Goal: Task Accomplishment & Management: Complete application form

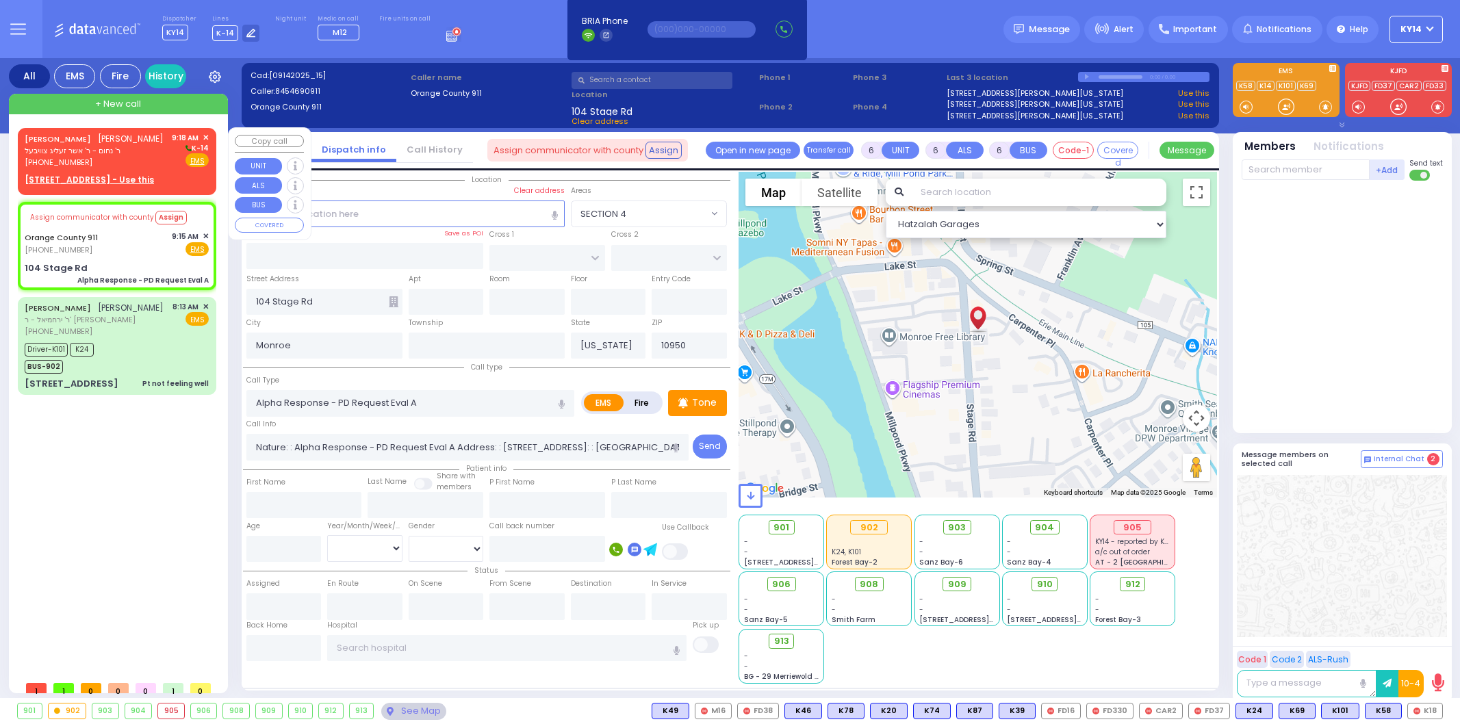
select select
click at [155, 146] on div "[PERSON_NAME]" at bounding box center [94, 139] width 139 height 14
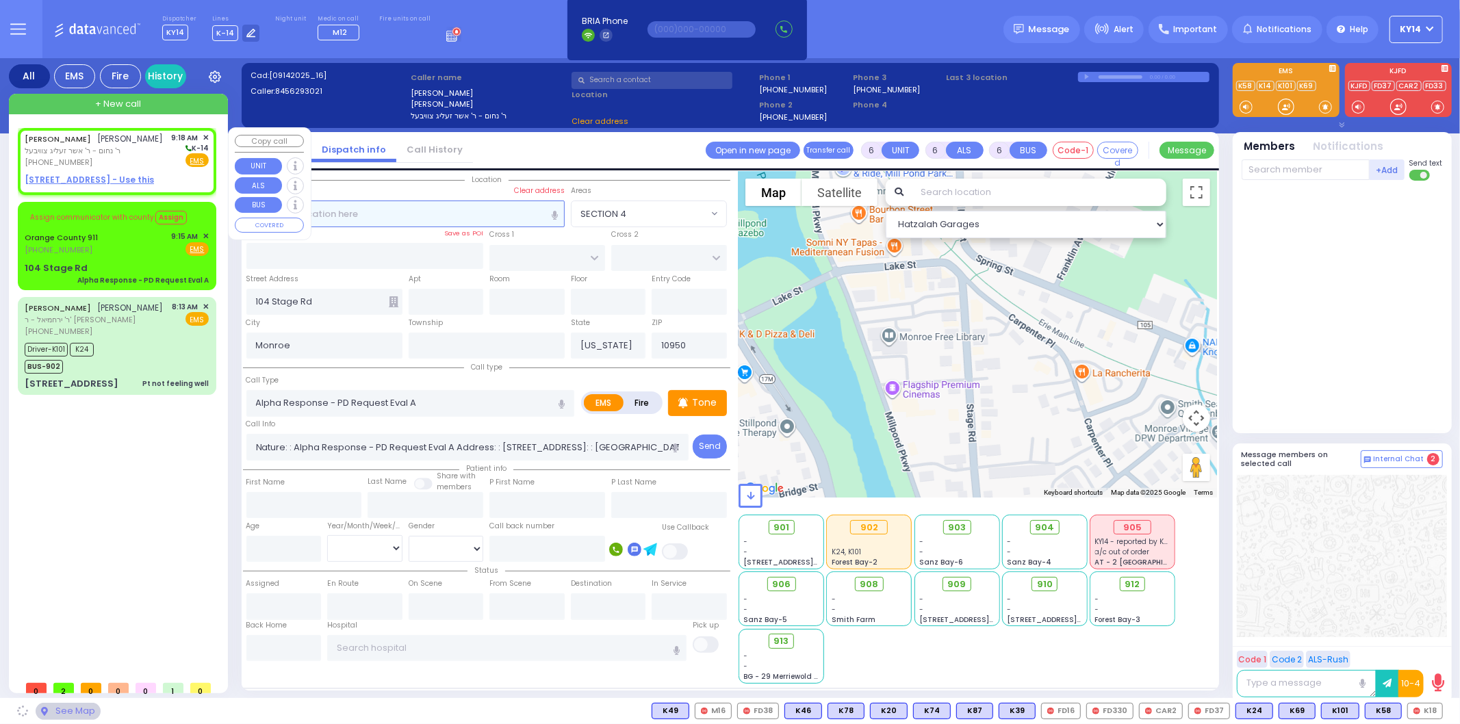
type input "2"
type input "1"
select select
radio input "true"
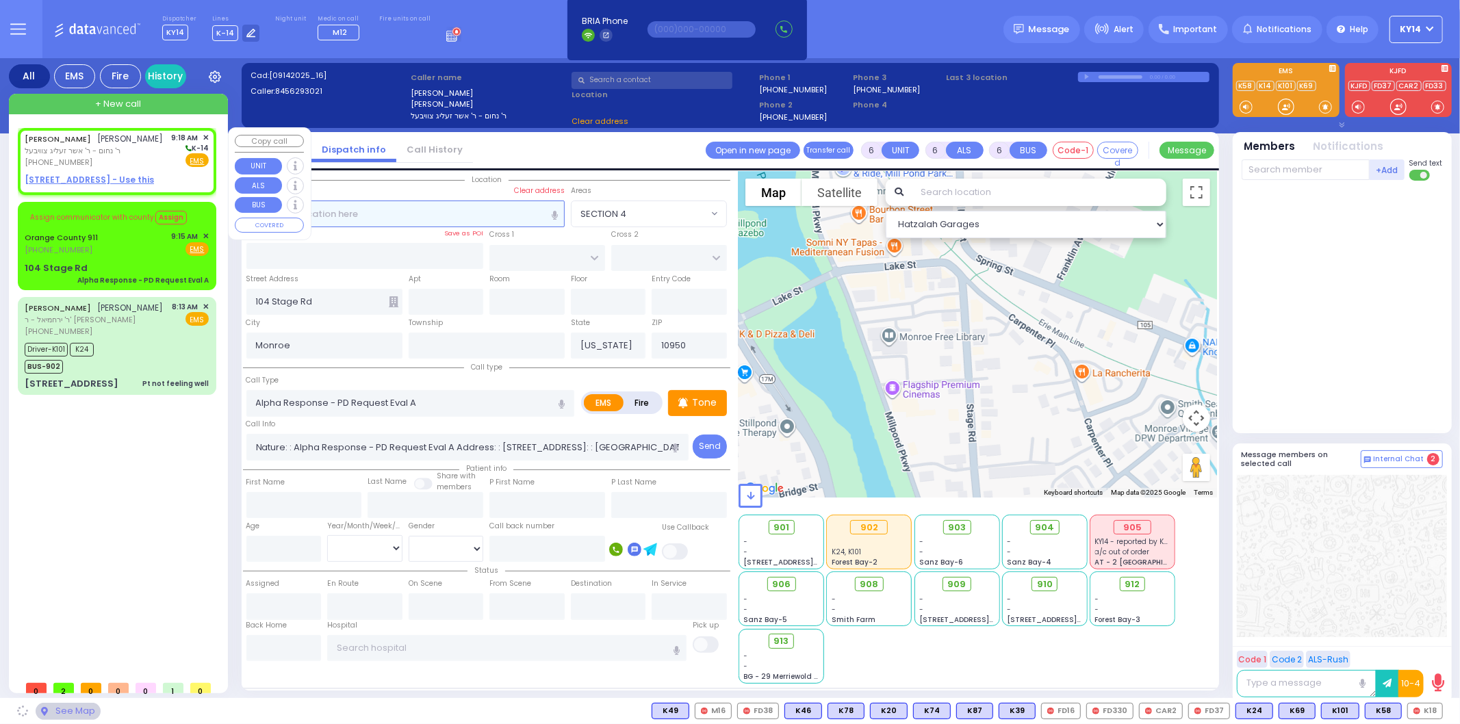
type input "[PERSON_NAME]"
type input "KORNBLY"
select select
type input "09:18"
select select "Hatzalah Garages"
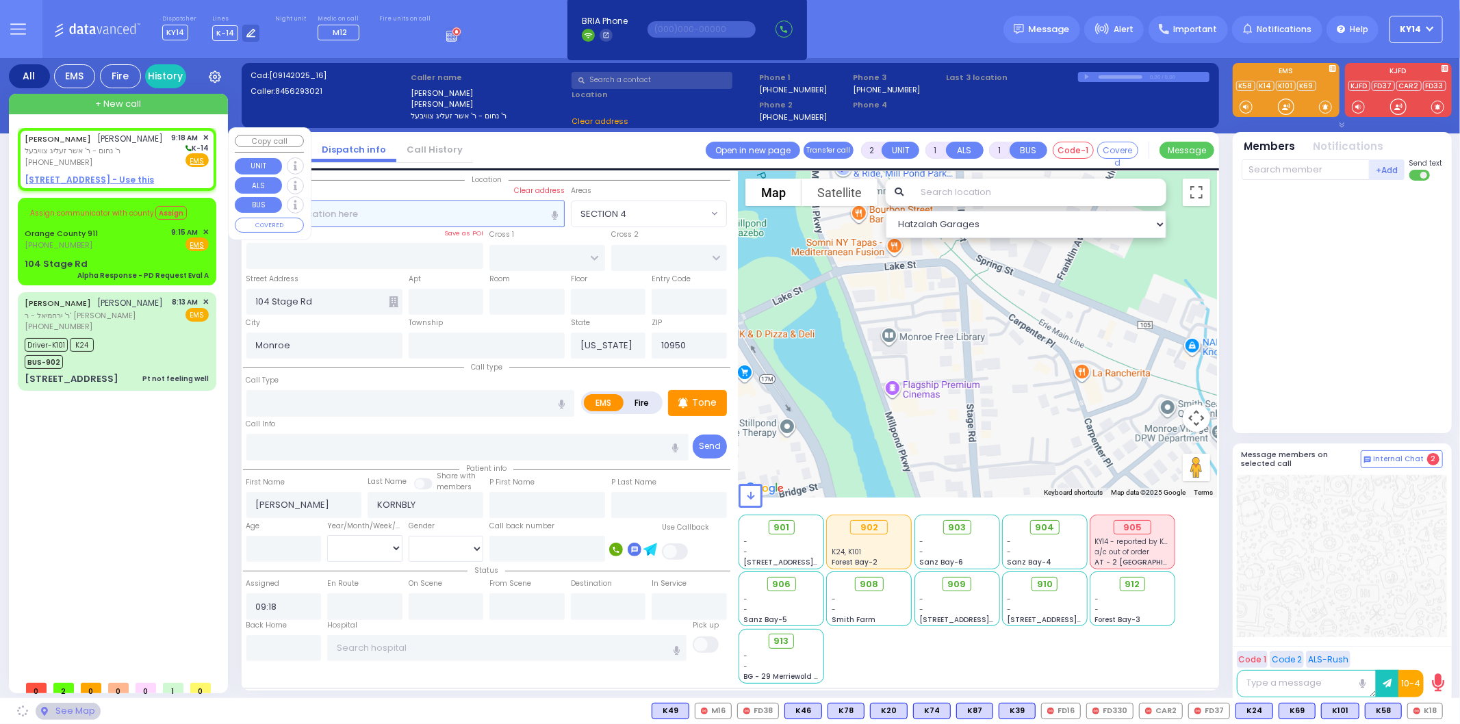
select select
radio input "true"
select select
select select "Hatzalah Garages"
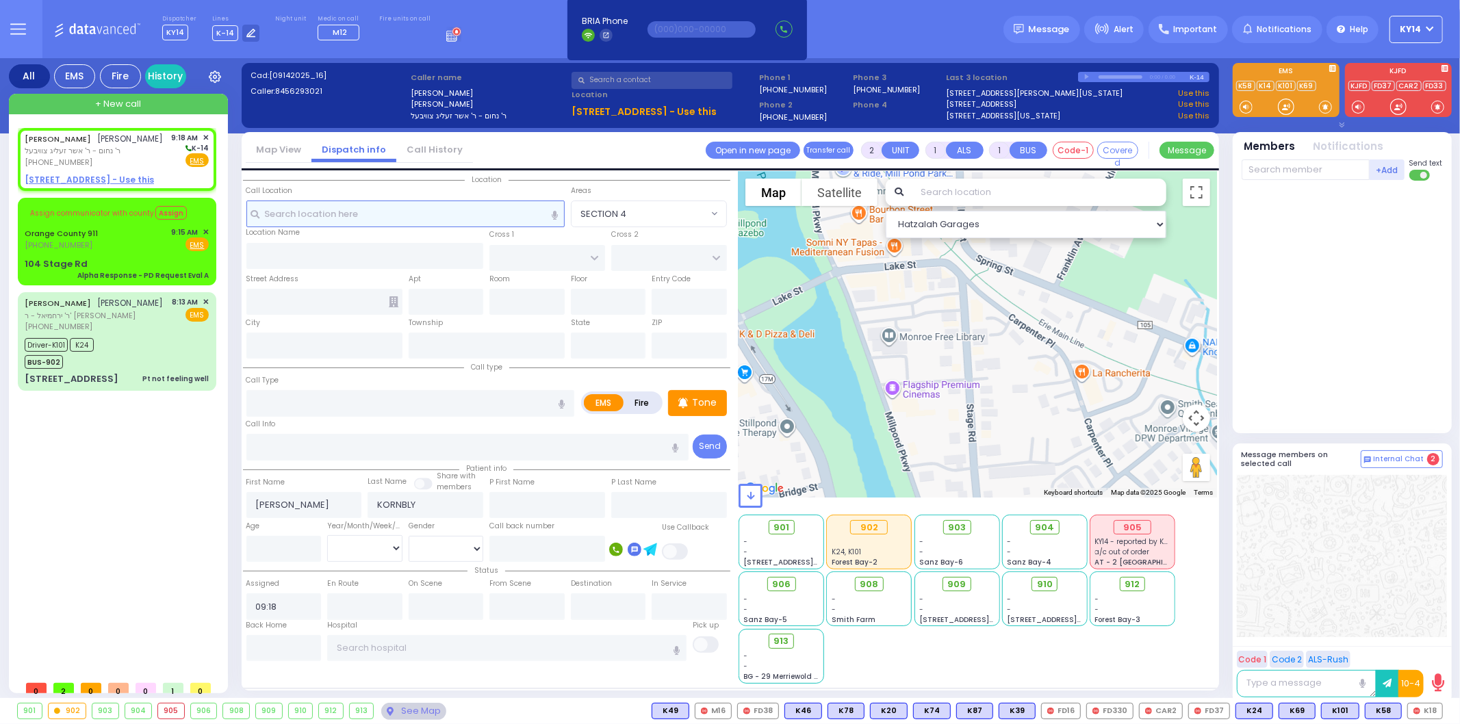
click at [346, 214] on input "text" at bounding box center [405, 214] width 318 height 26
click at [340, 217] on input "text" at bounding box center [405, 214] width 318 height 26
select select
radio input "true"
select select
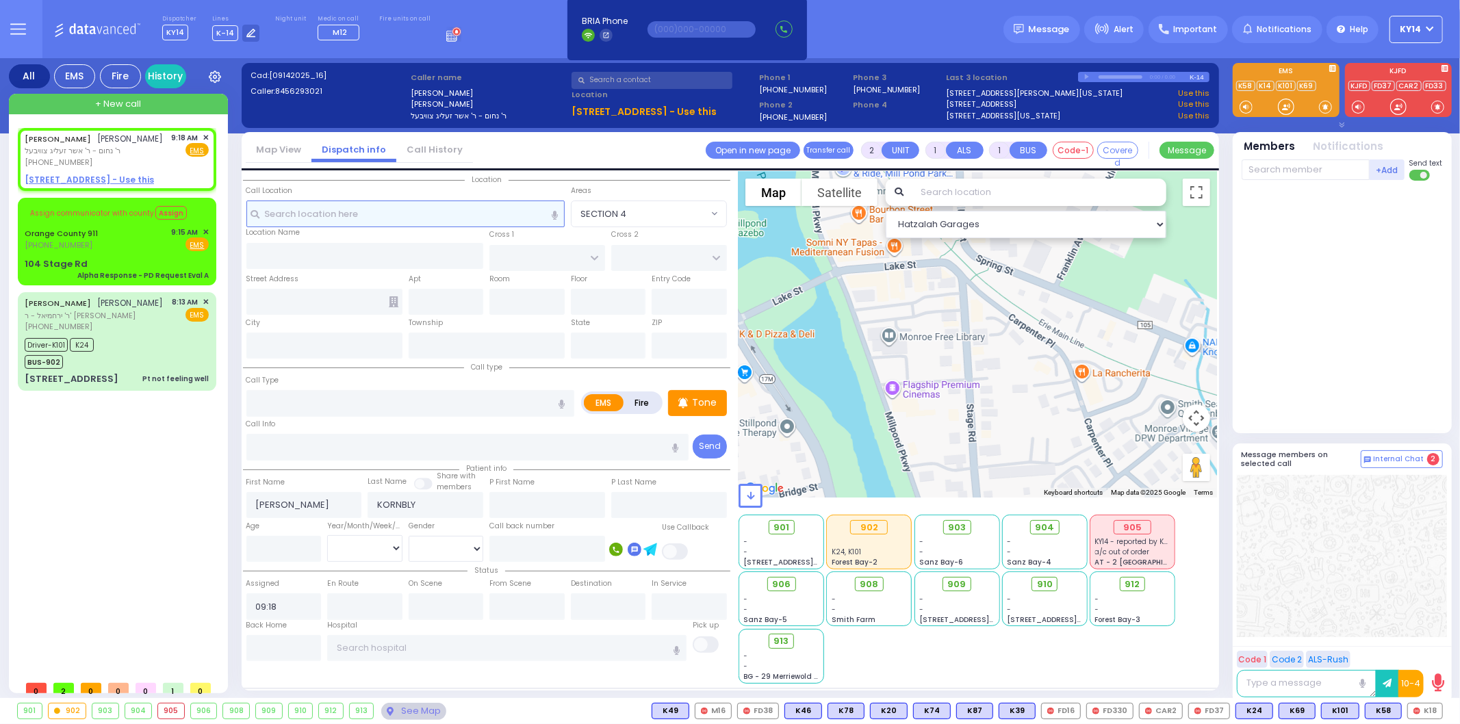
select select "Hatzalah Garages"
click at [339, 214] on input "text" at bounding box center [405, 214] width 318 height 26
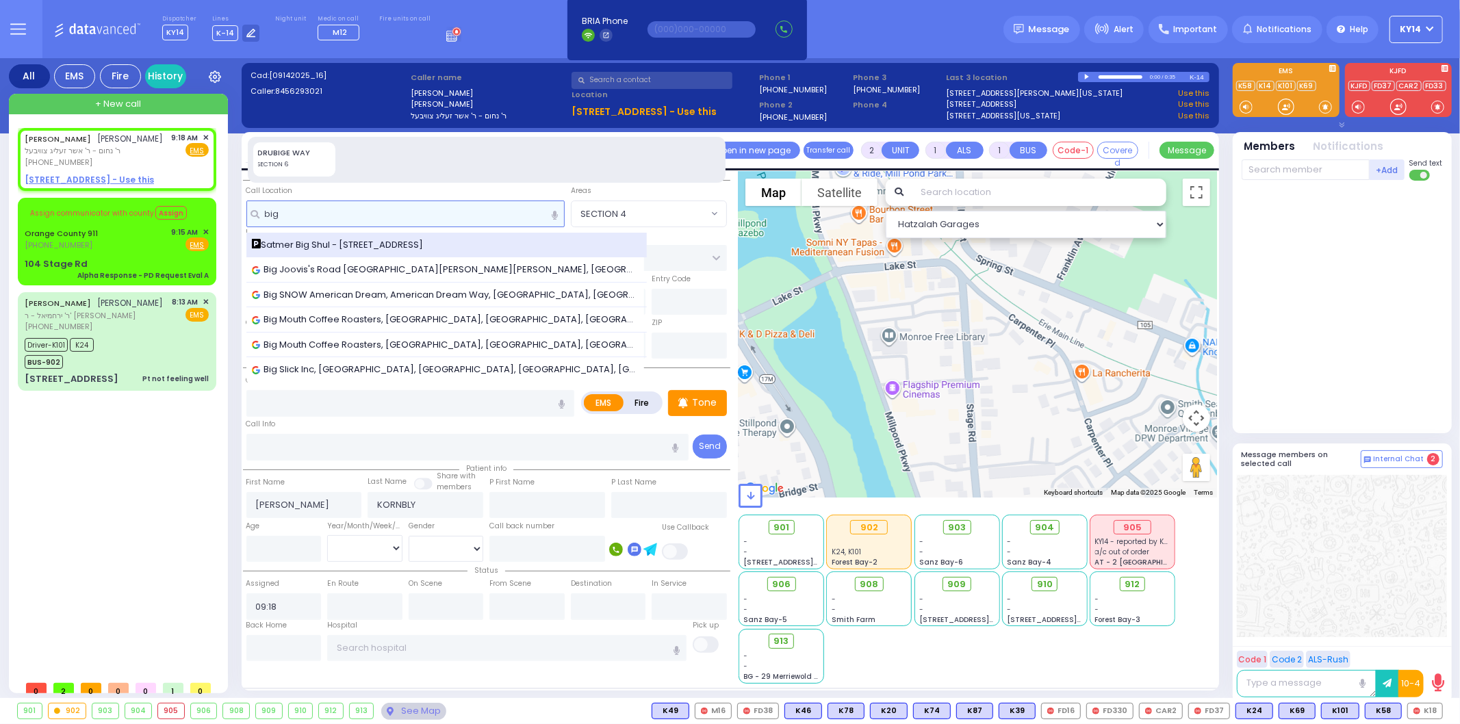
type input "big"
click at [337, 249] on span "Satmer Big Shul - [STREET_ADDRESS]" at bounding box center [340, 245] width 177 height 14
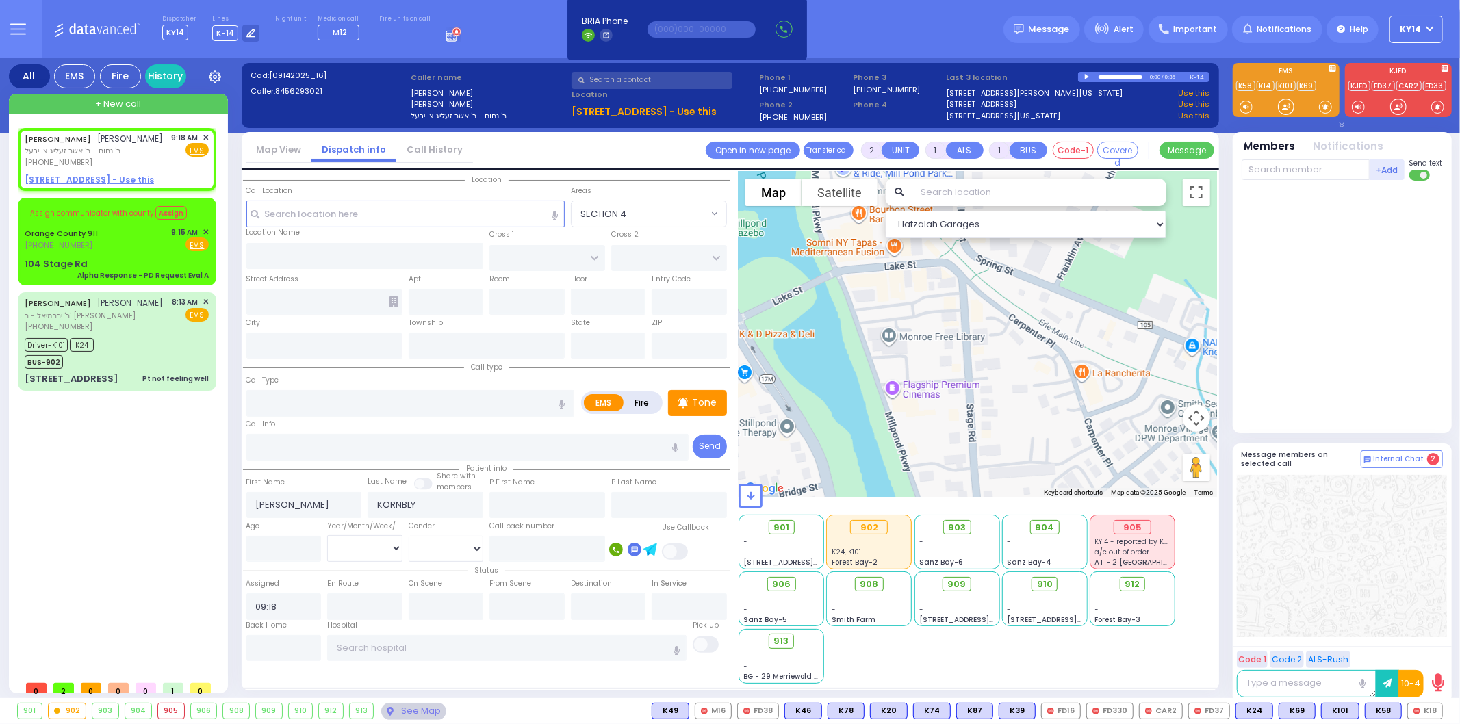
select select
radio input "true"
select select
select select "Hatzalah Garages"
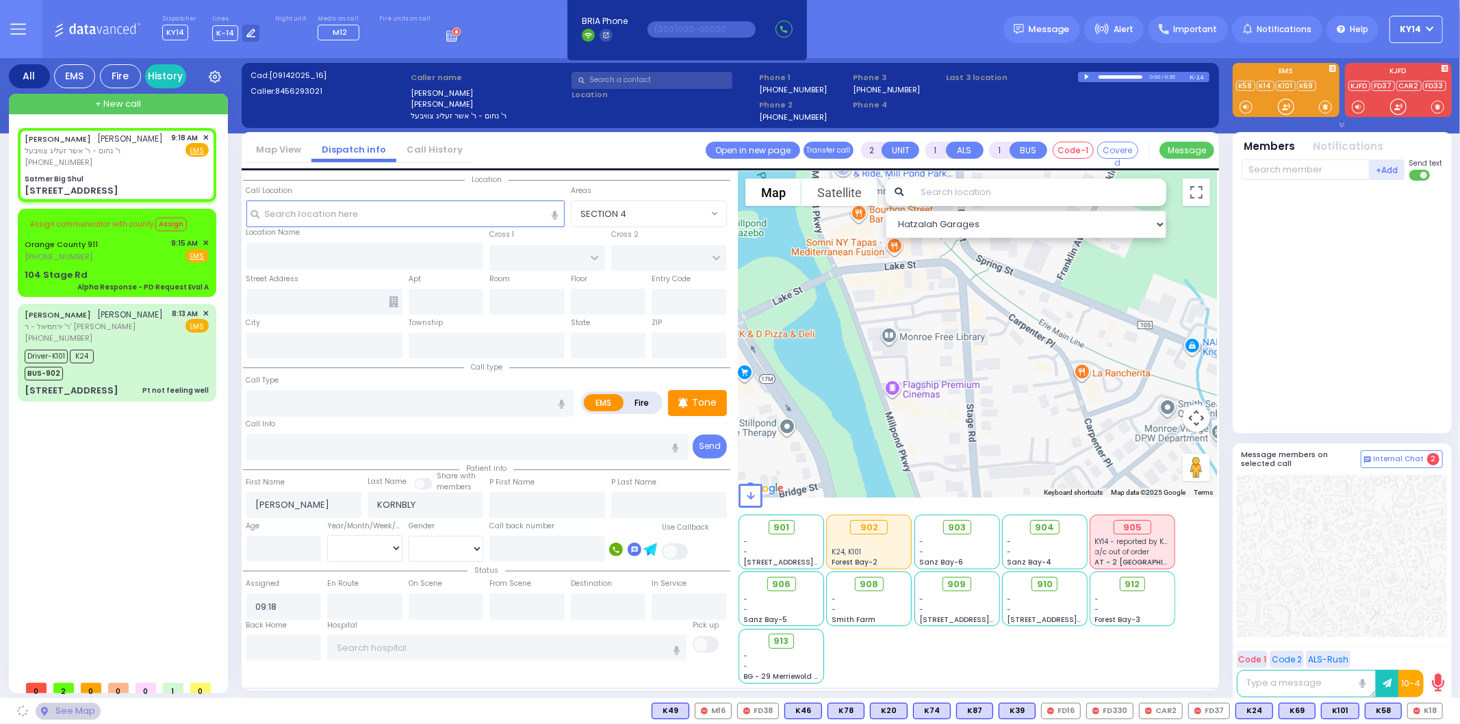
type input "Satmer Big Shul"
type input "EAHAL COURT"
type input "[STREET_ADDRESS]"
type input "[PERSON_NAME]"
type input "[US_STATE]"
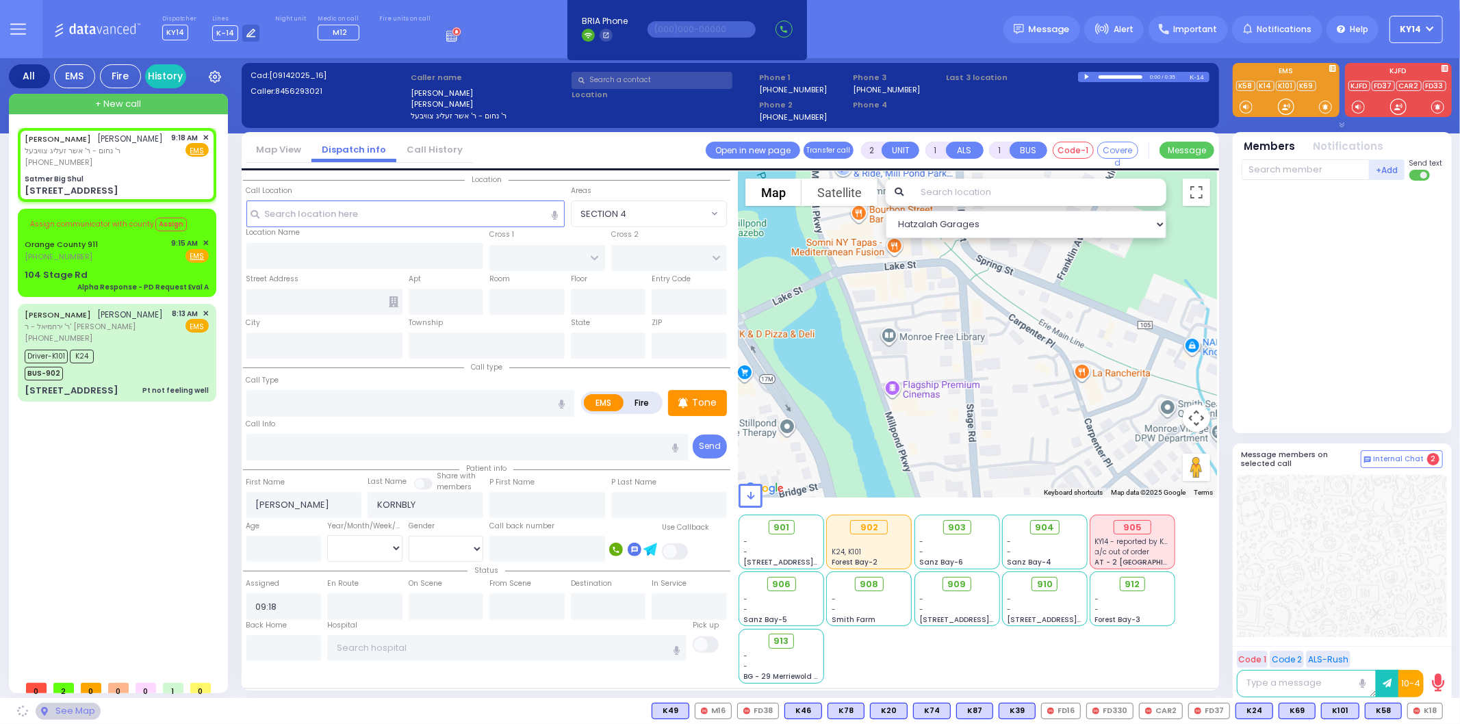
type input "10950"
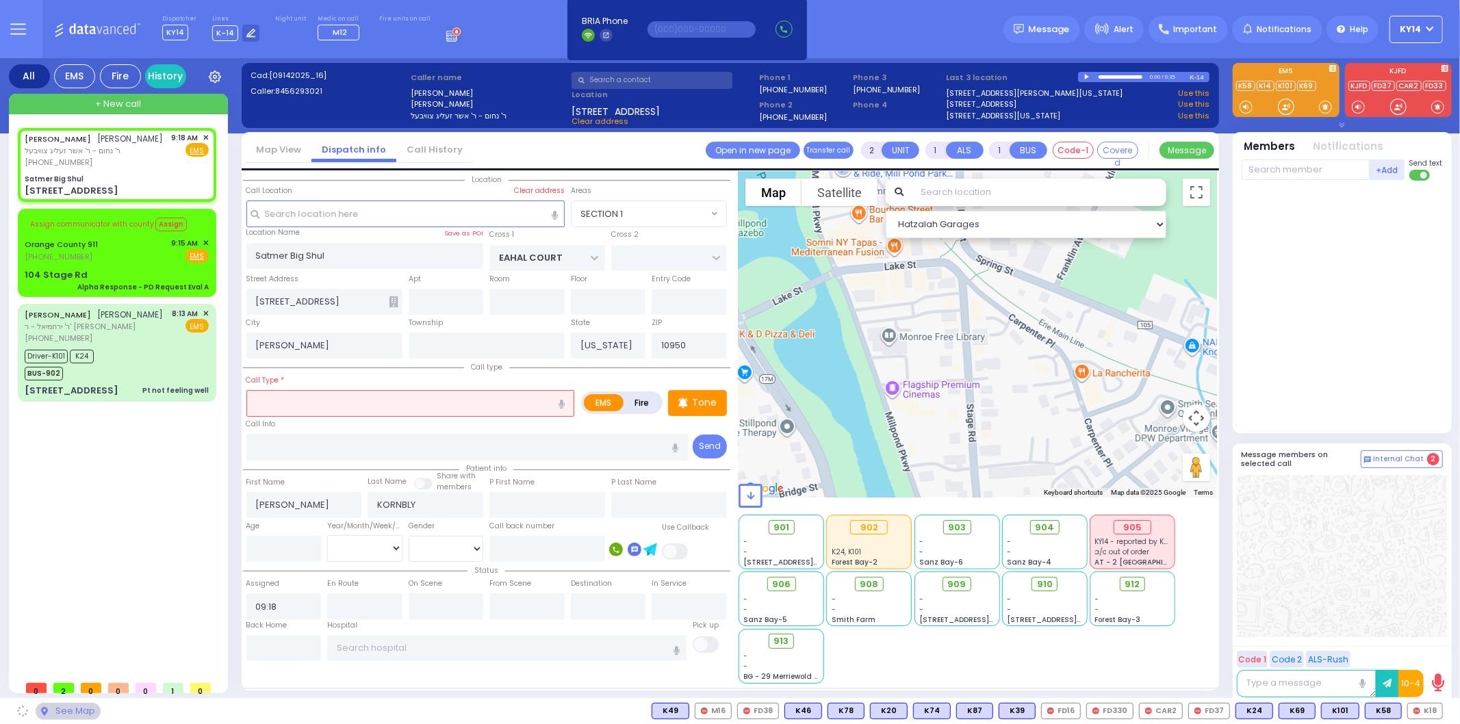
select select "SECTION 1"
click at [344, 397] on input "text" at bounding box center [410, 403] width 329 height 26
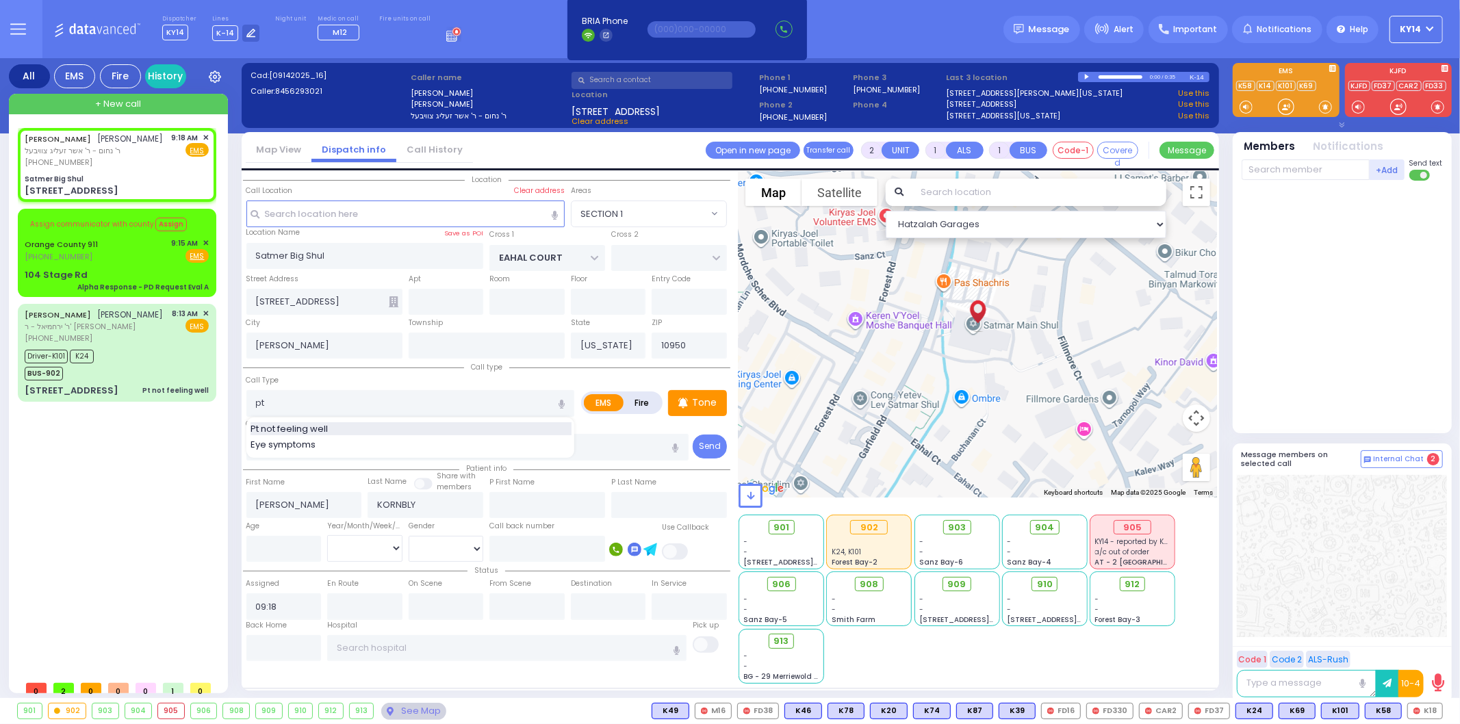
click at [327, 422] on span "Pt not feeling well" at bounding box center [292, 429] width 82 height 14
type input "Pt not feeling well"
type input "1"
type input "0"
click at [724, 394] on div "Tone" at bounding box center [697, 403] width 59 height 26
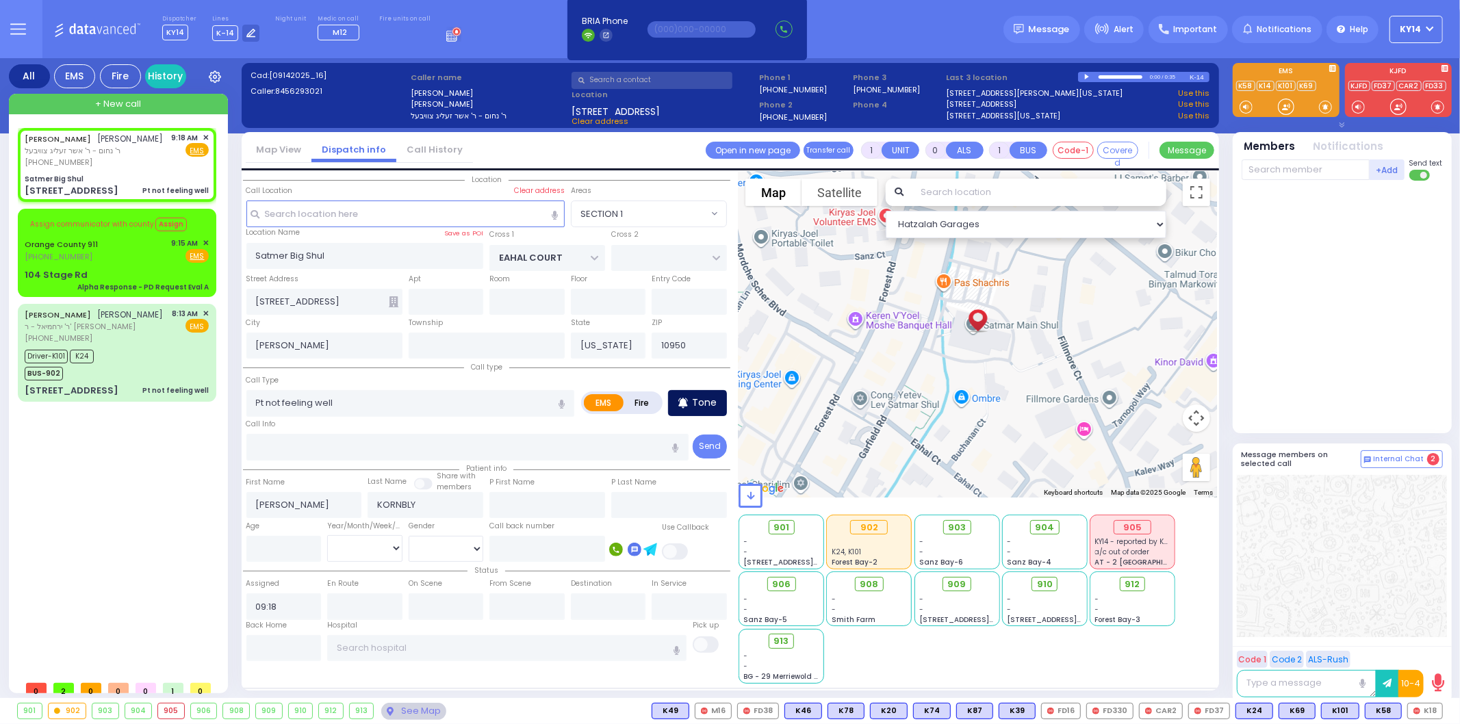
select select
radio input "true"
select select
select select "Hatzalah Garages"
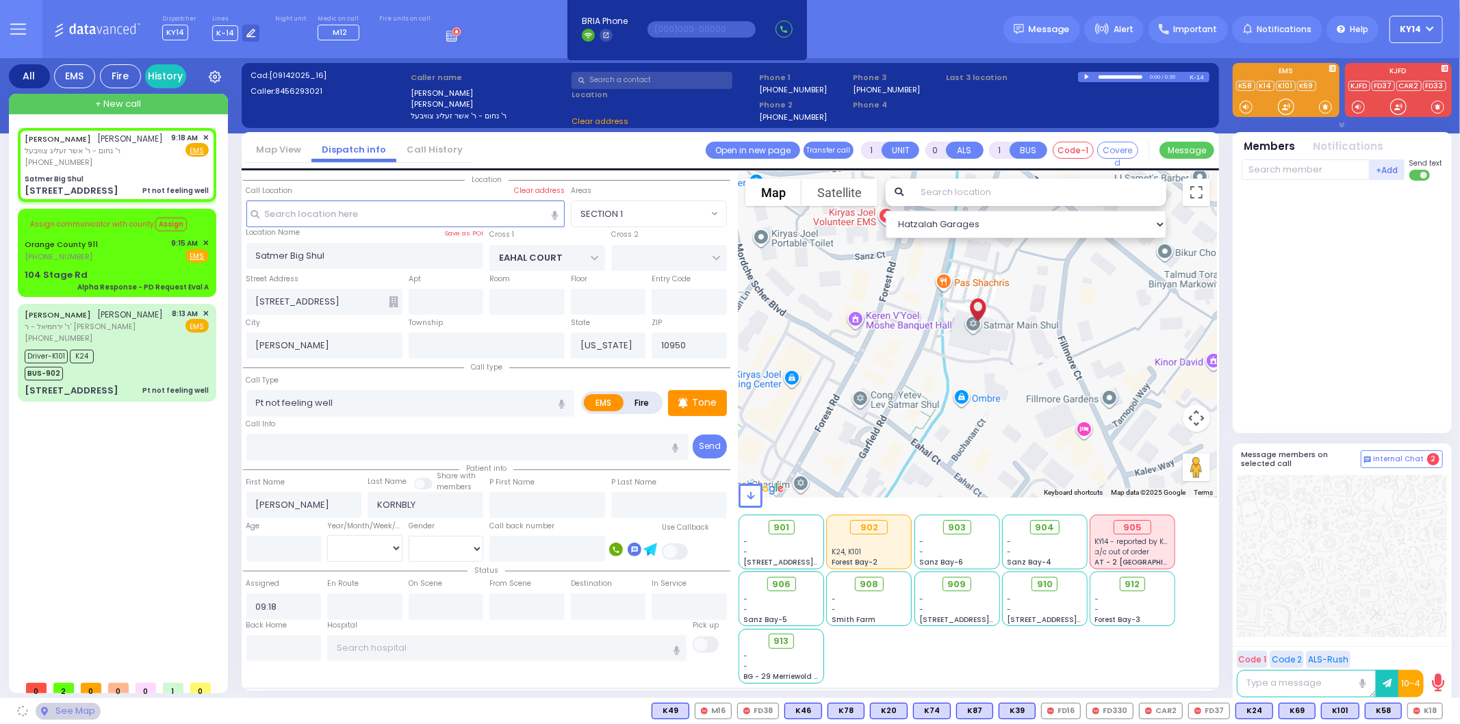
select select "SECTION 1"
radio input "true"
select select
select select "Hatzalah Garages"
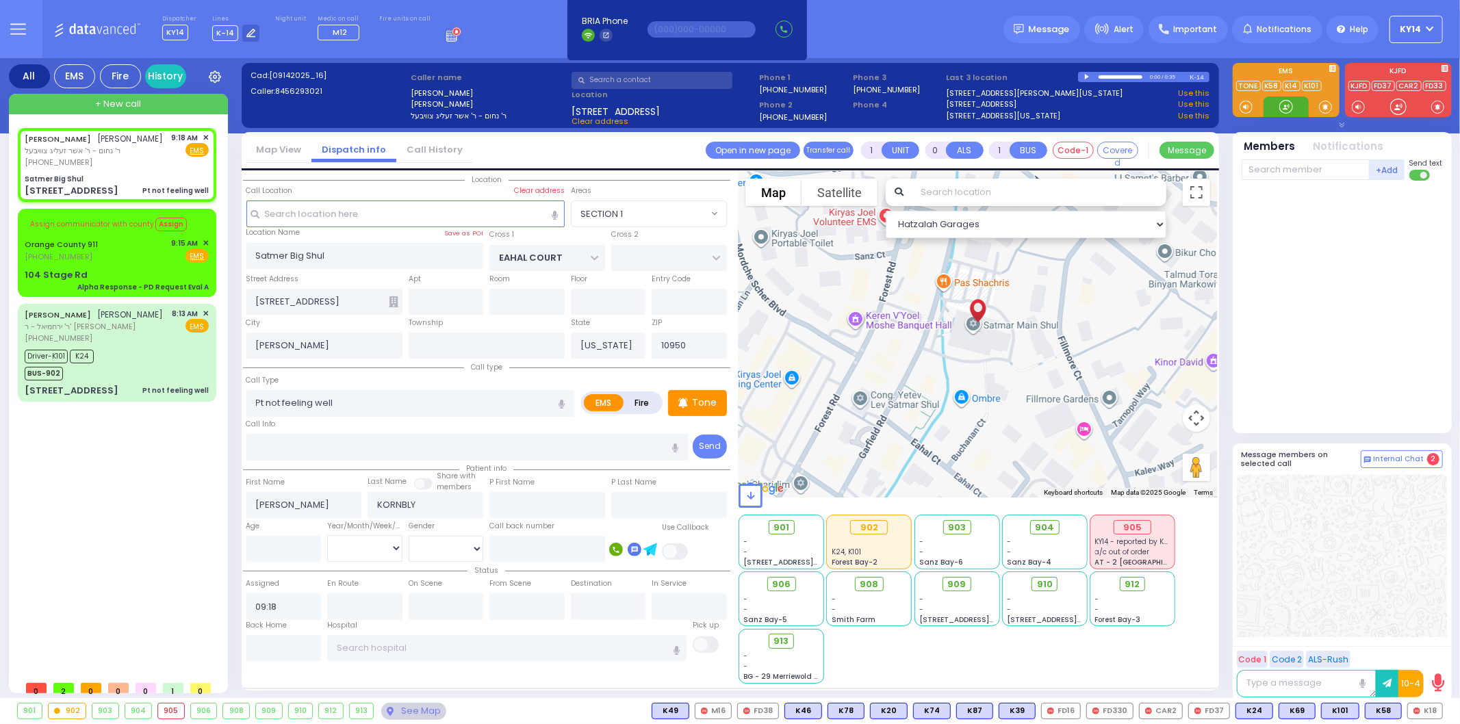
select select "SECTION 1"
click at [706, 407] on div "Tone" at bounding box center [697, 403] width 59 height 26
click at [1424, 708] on span "M3" at bounding box center [1426, 711] width 32 height 15
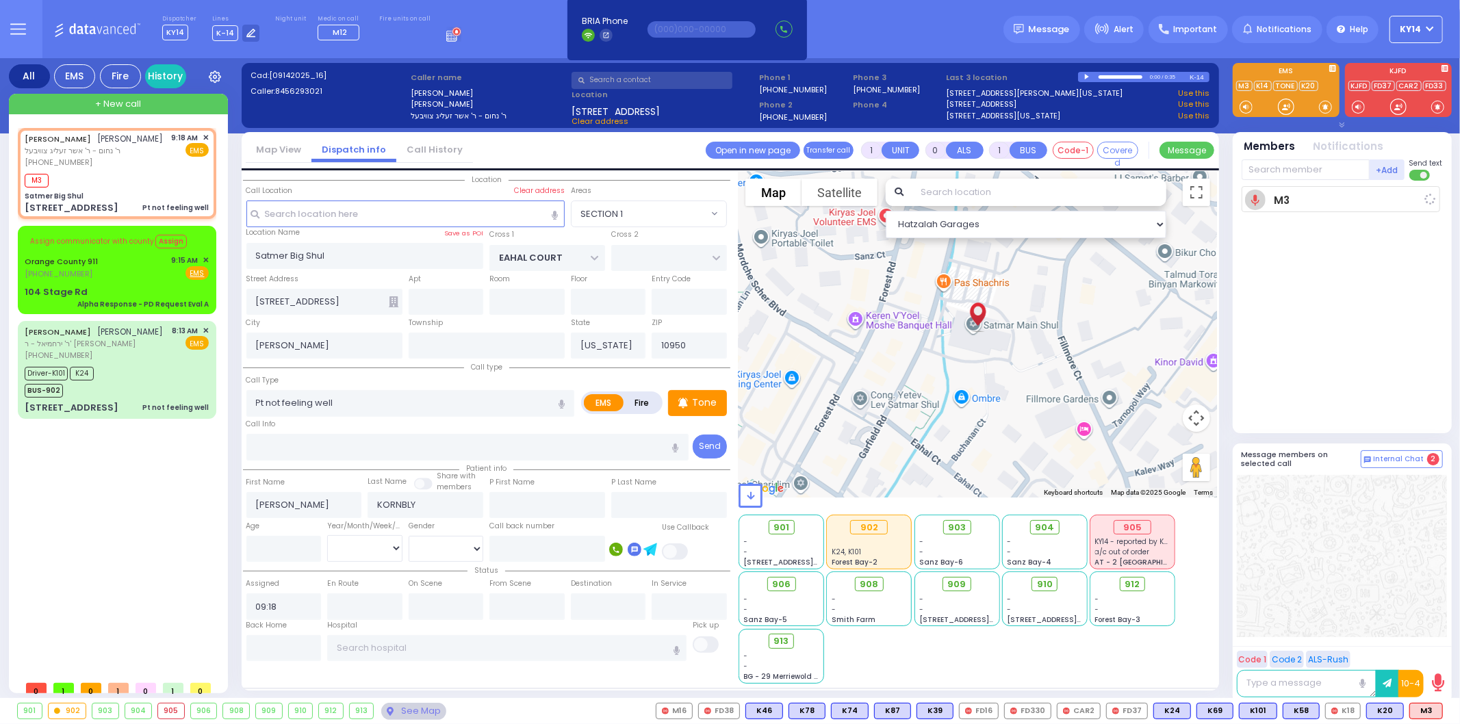
select select
radio input "true"
select select
type input "09:20"
select select "Hatzalah Garages"
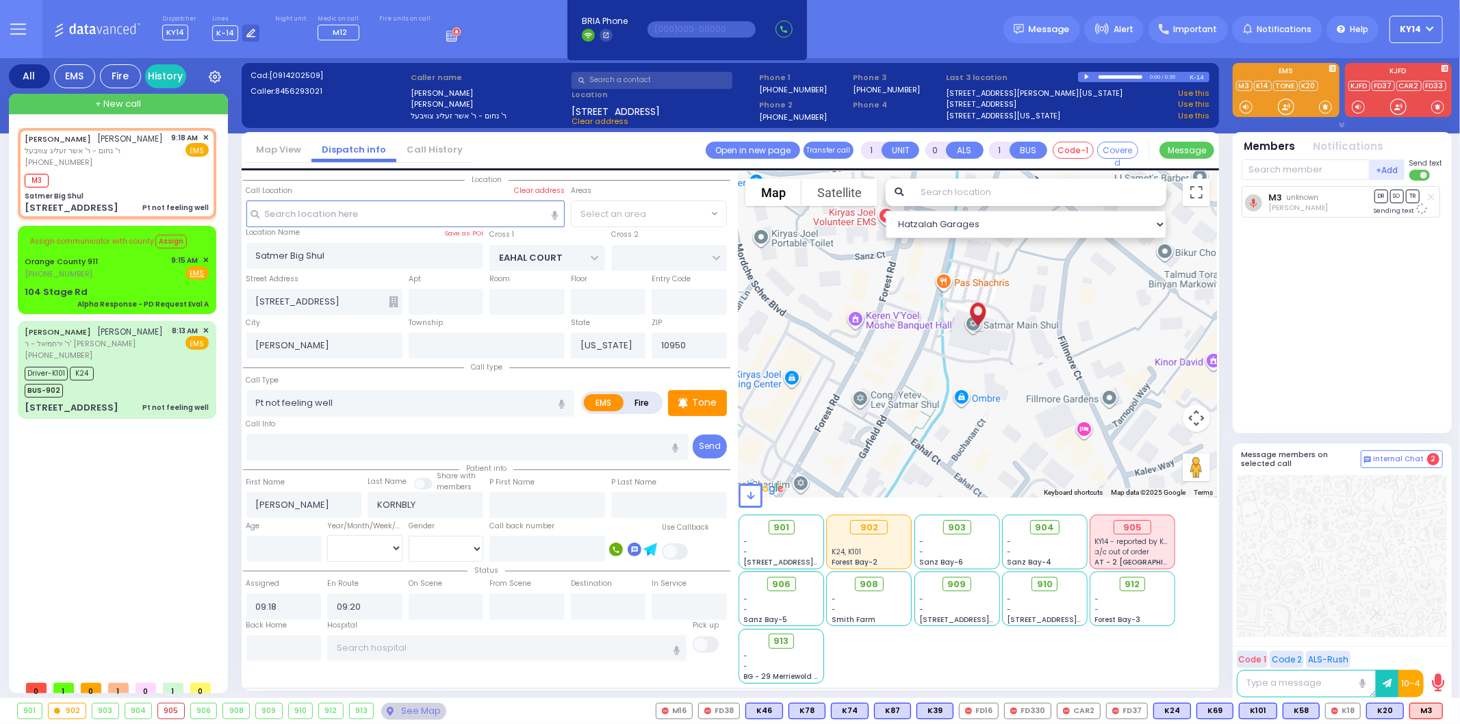
select select "SECTION 1"
click at [1428, 710] on span "K35" at bounding box center [1425, 711] width 36 height 15
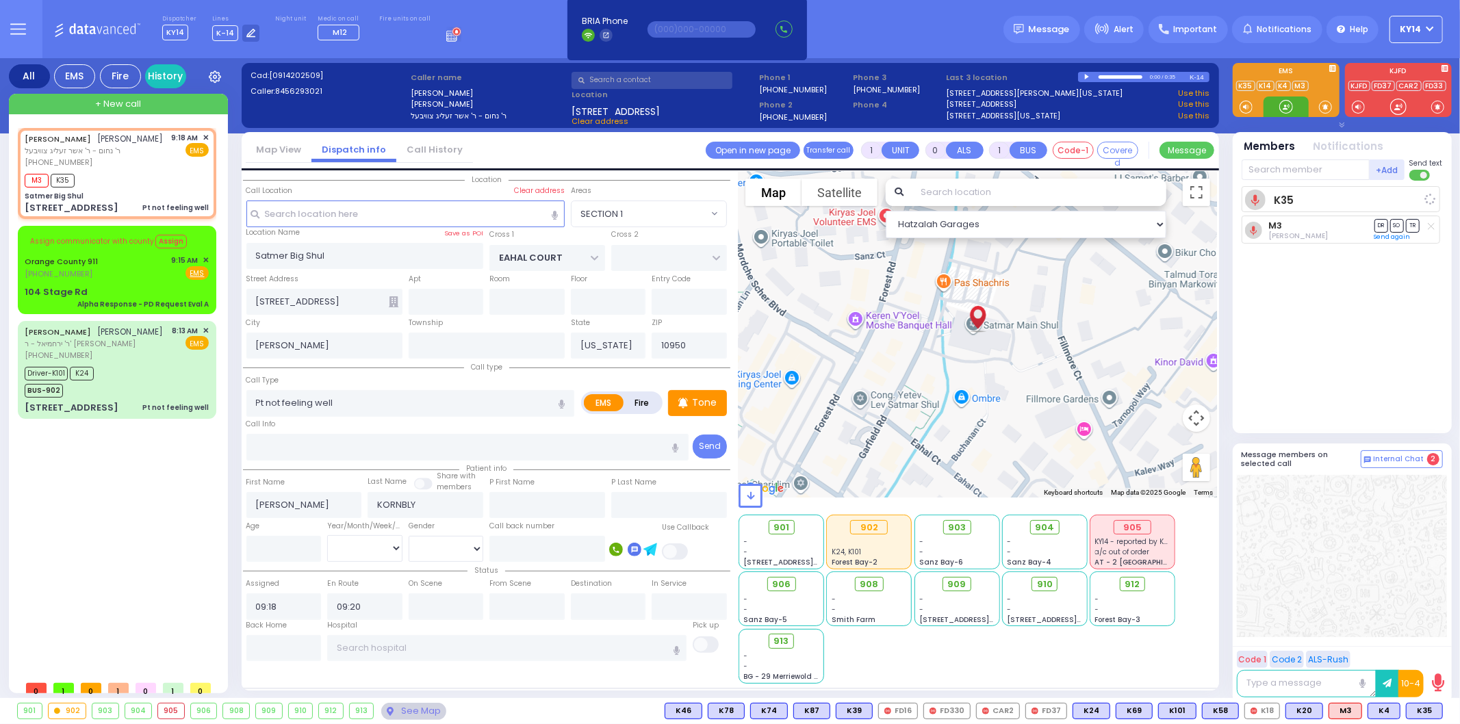
select select
radio input "true"
select select
select select "Hatzalah Garages"
select select "SECTION 1"
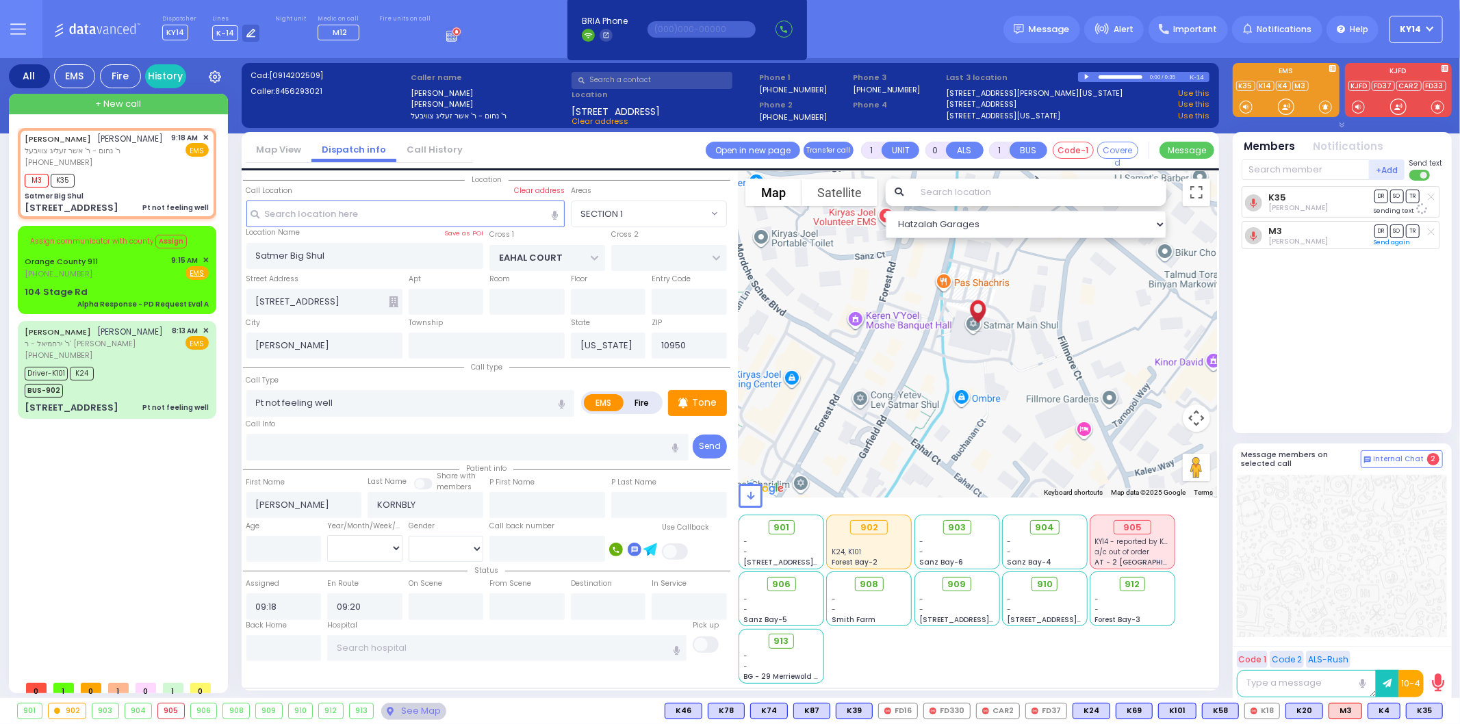
click at [120, 280] on div "Orange County 911 [PHONE_NUMBER] 9:15 AM ✕ Fire EMS" at bounding box center [117, 267] width 184 height 25
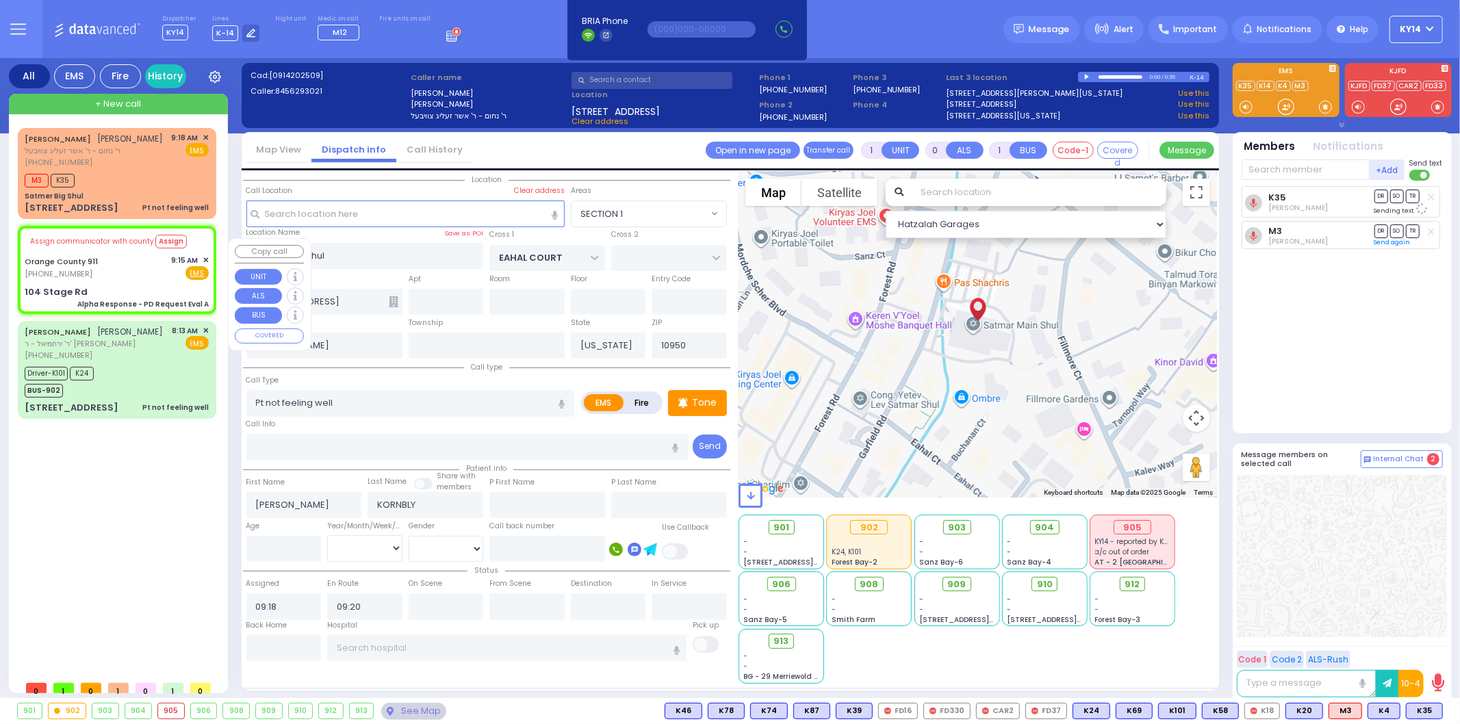
click at [125, 271] on div "Orange County 911 [PHONE_NUMBER] 9:15 AM ✕ Fire EMS" at bounding box center [117, 267] width 184 height 25
type input "6"
select select
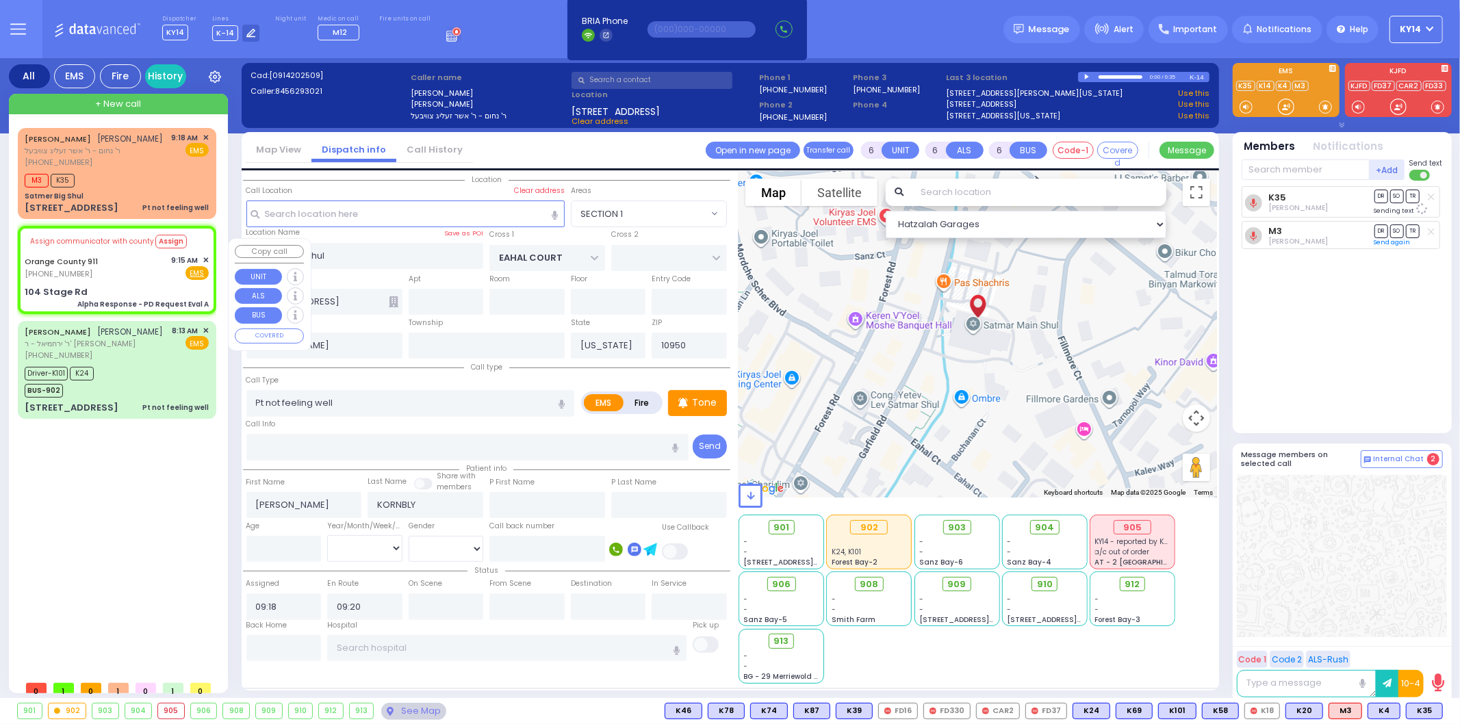
type input "Alpha Response - PD Request Eval A"
radio input "true"
type input "Nature: : Alpha Response - PD Request Eval A Address: : [STREET_ADDRESS]: : [GE…"
select select
select select "Hatzalah Garages"
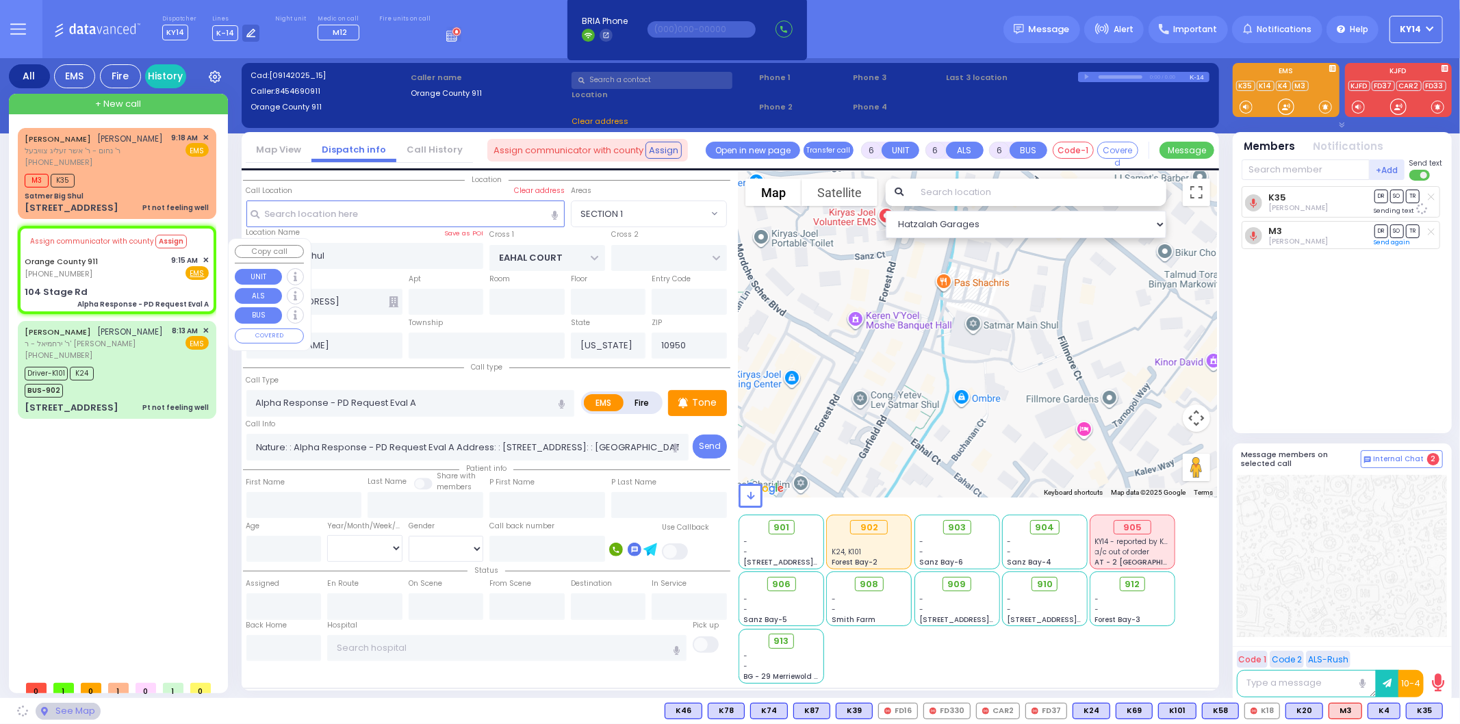
select select
radio input "true"
select select
select select "Hatzalah Garages"
type input "104 Stage Rd"
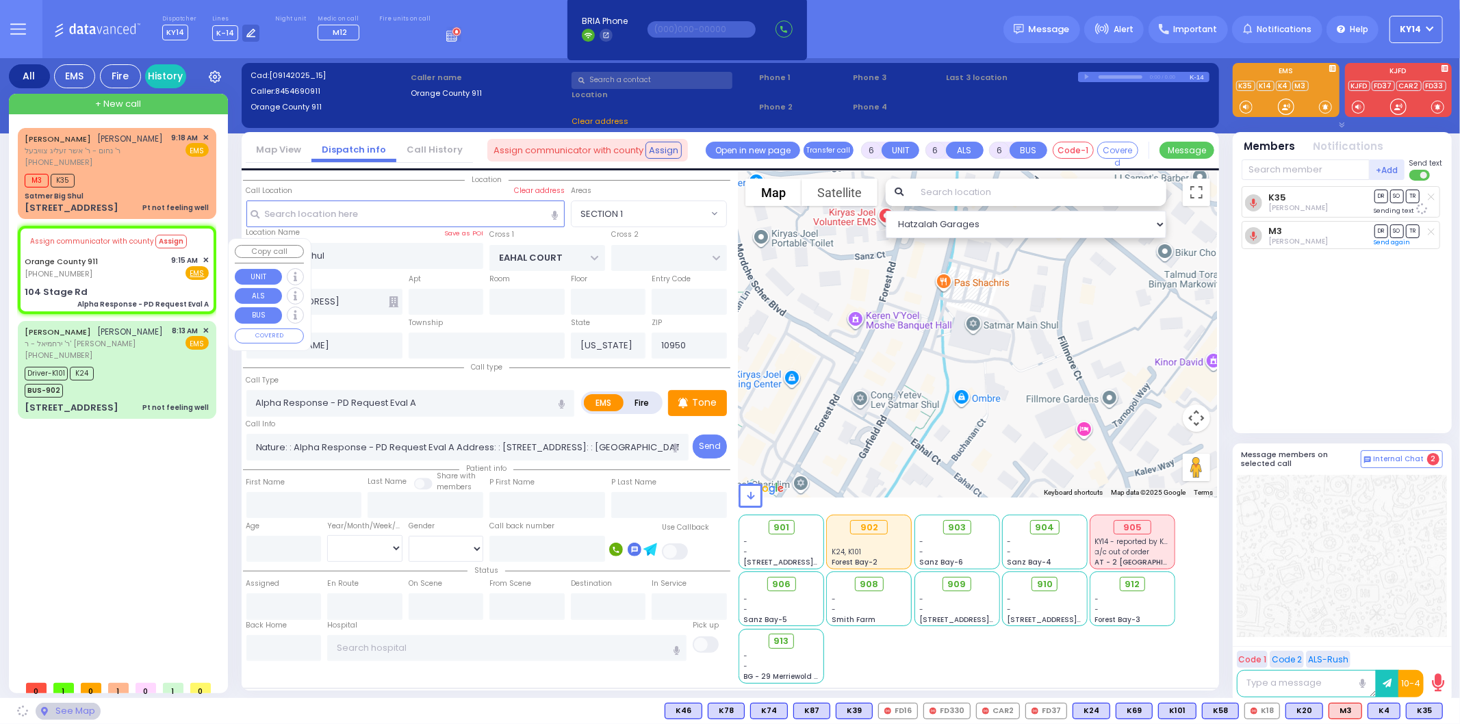
type input "Monroe"
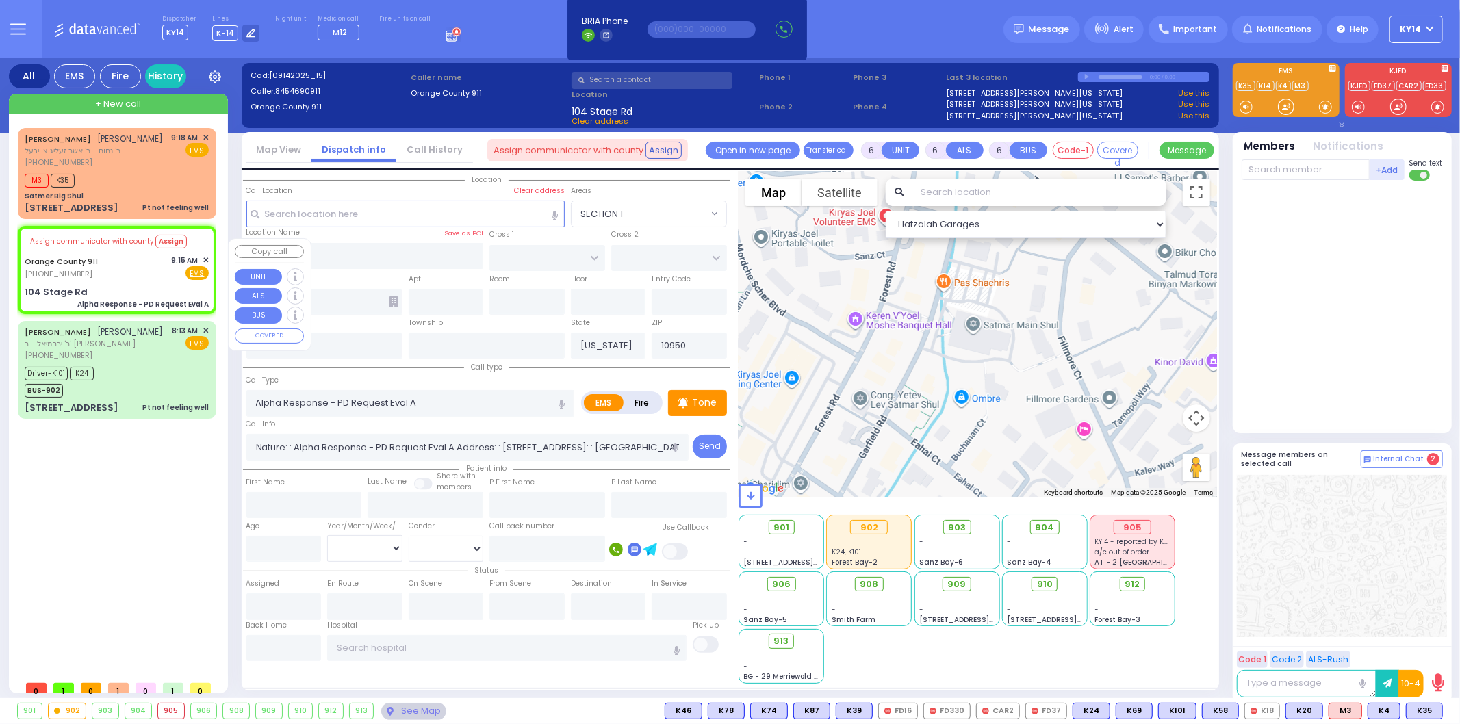
click at [206, 266] on span "✕" at bounding box center [206, 261] width 6 height 12
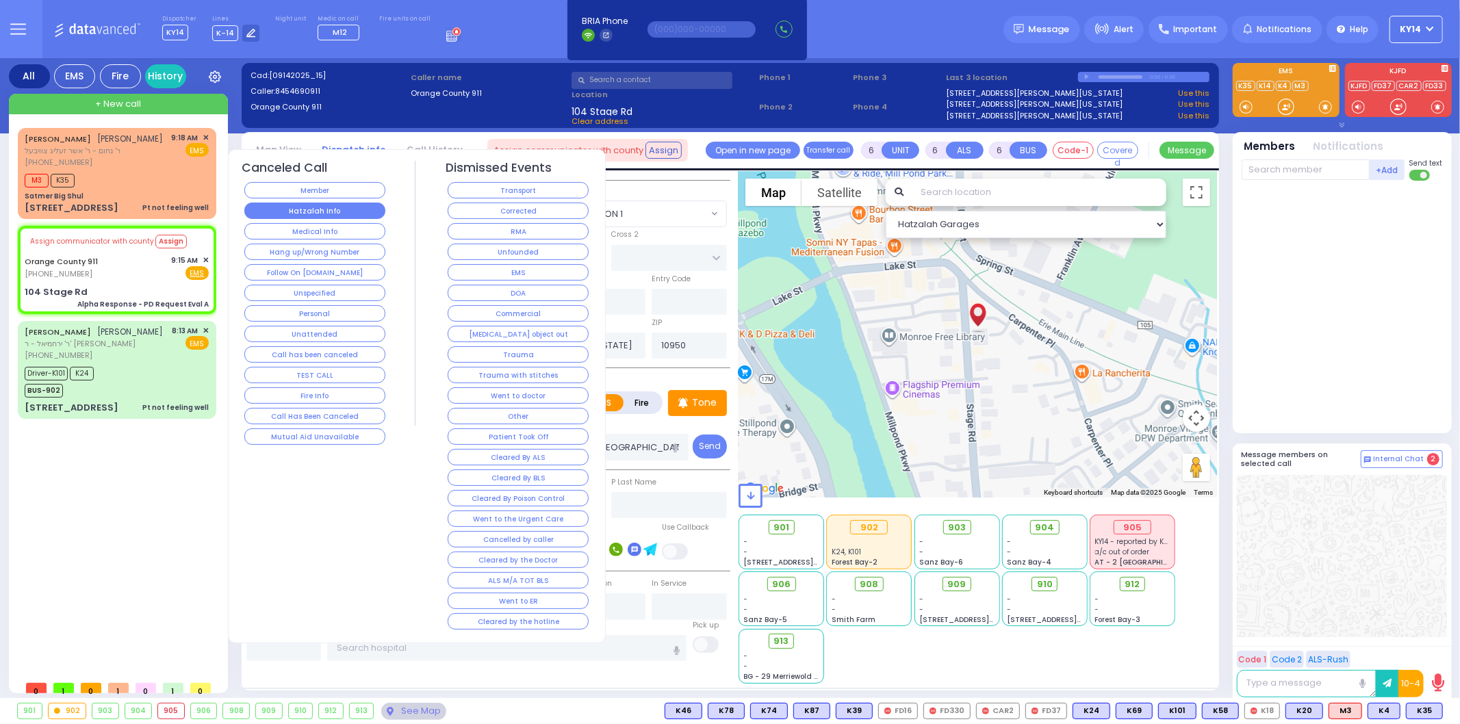
click at [325, 207] on button "Hatzalah Info" at bounding box center [314, 211] width 141 height 16
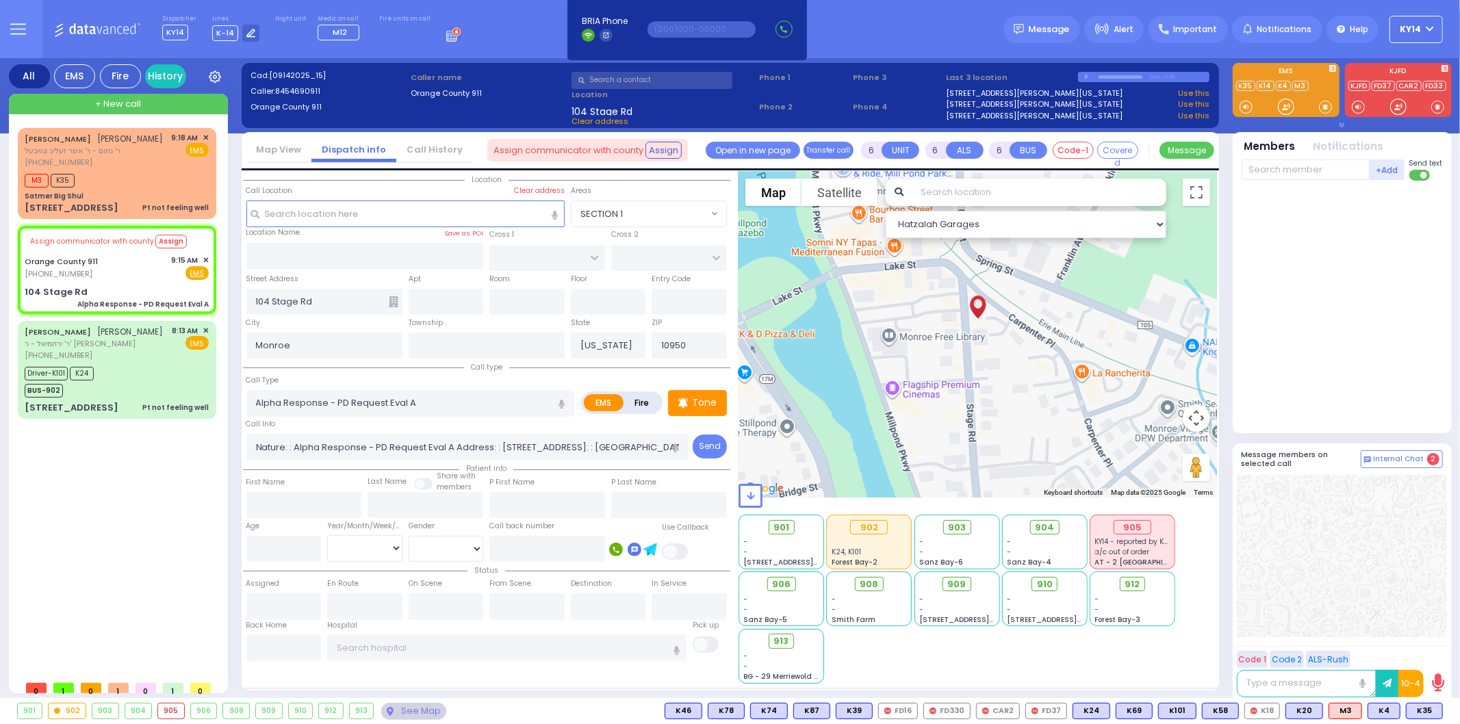
select select
radio input "true"
select select
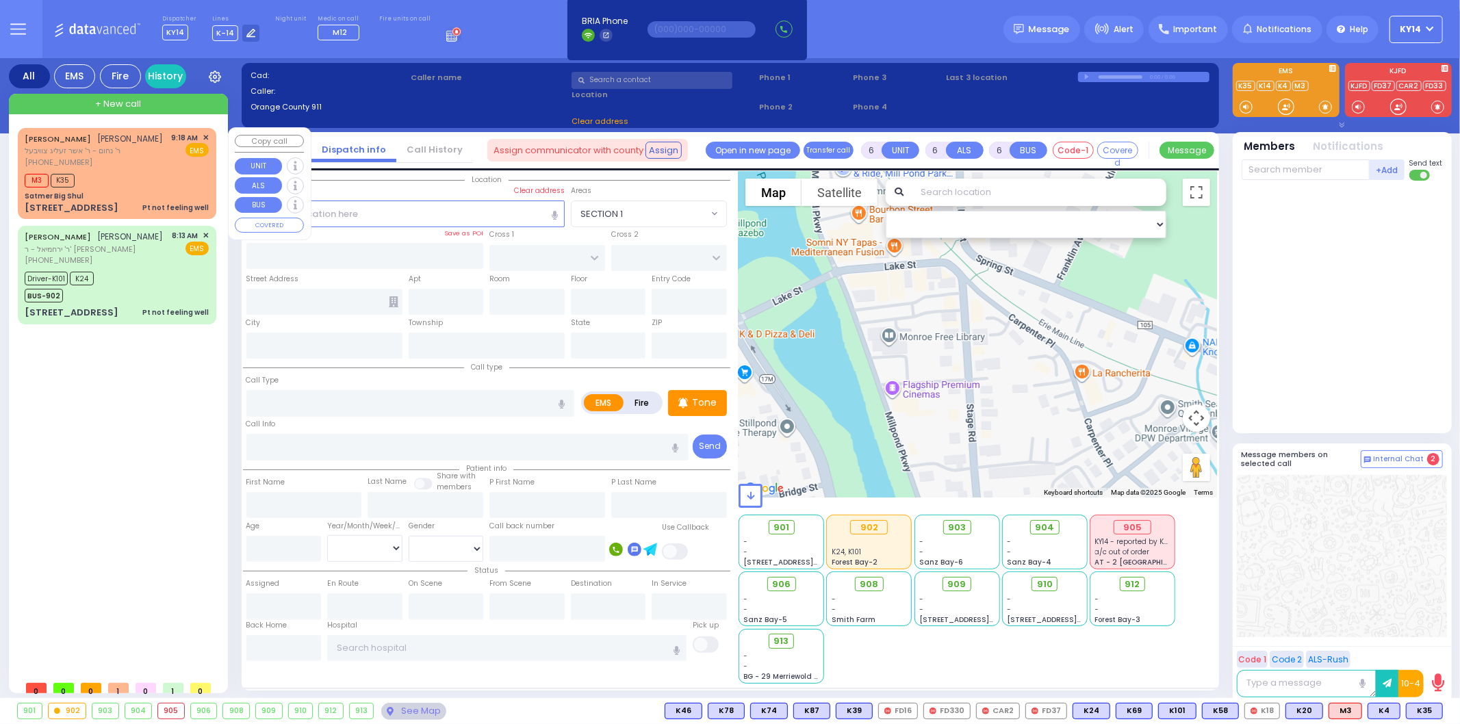
click at [131, 168] on div "[PHONE_NUMBER]" at bounding box center [94, 163] width 139 height 12
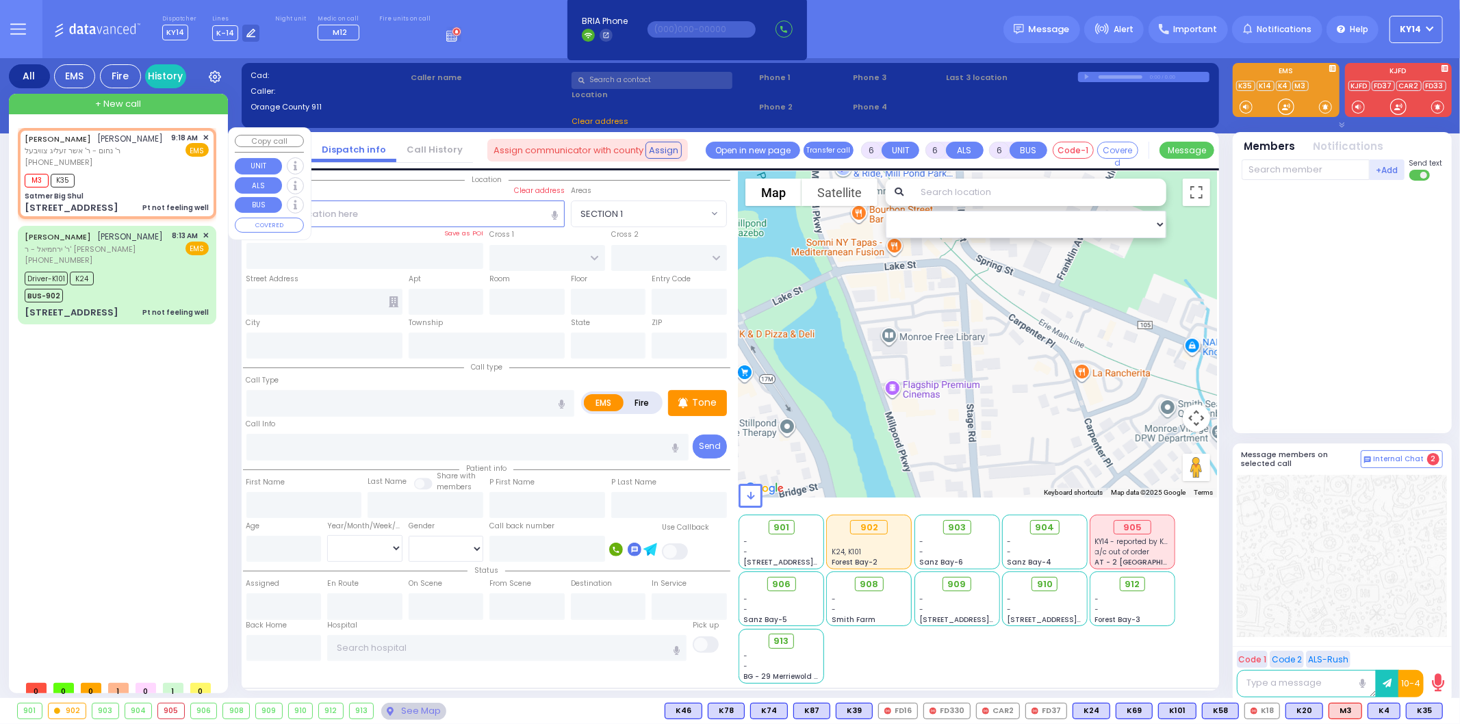
type input "1"
type input "0"
type input "1"
select select
type input "Pt not feeling well"
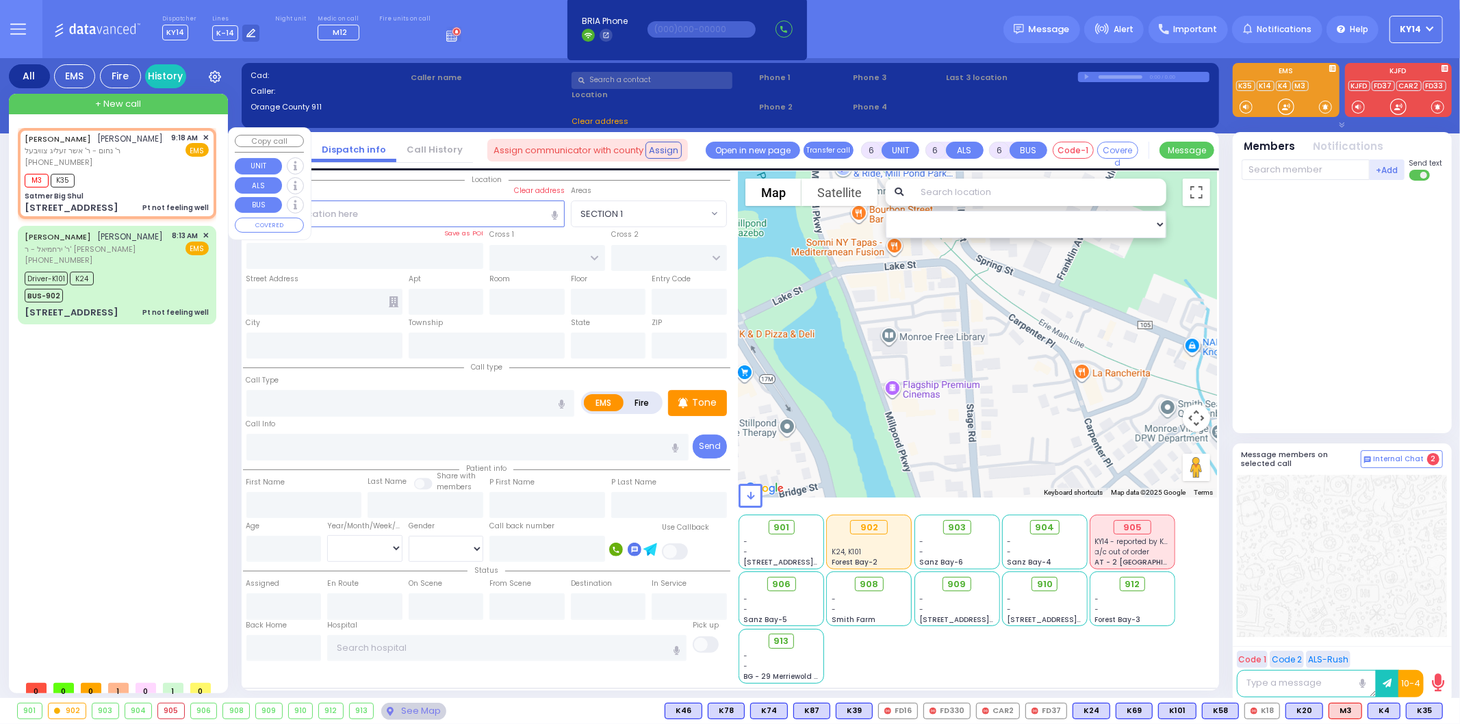
radio input "true"
type input "[PERSON_NAME]"
type input "KORNBLY"
select select
type input "09:18"
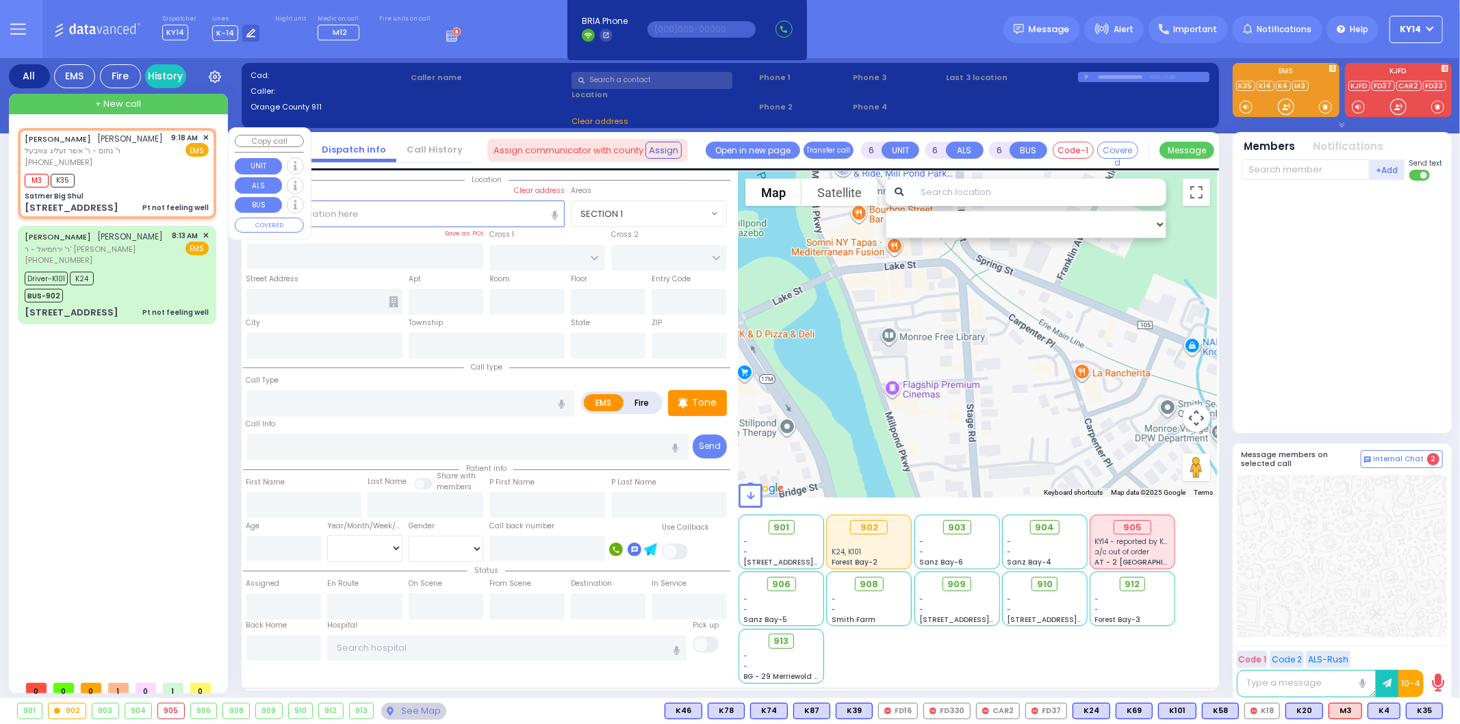
type input "09:20"
type input "Satmer Big Shul"
type input "EAHAL COURT"
type input "[STREET_ADDRESS]"
type input "[PERSON_NAME]"
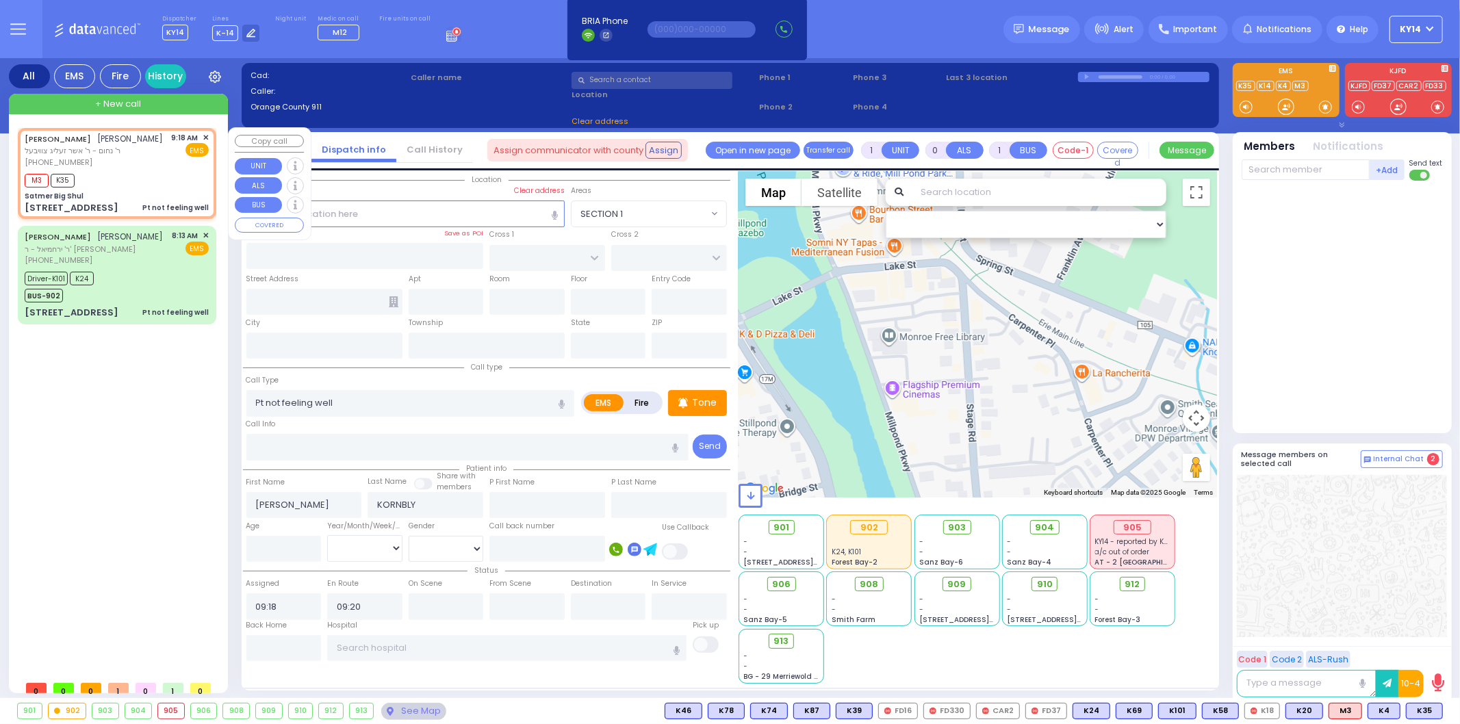
type input "[US_STATE]"
type input "10950"
select select "Hatzalah Garages"
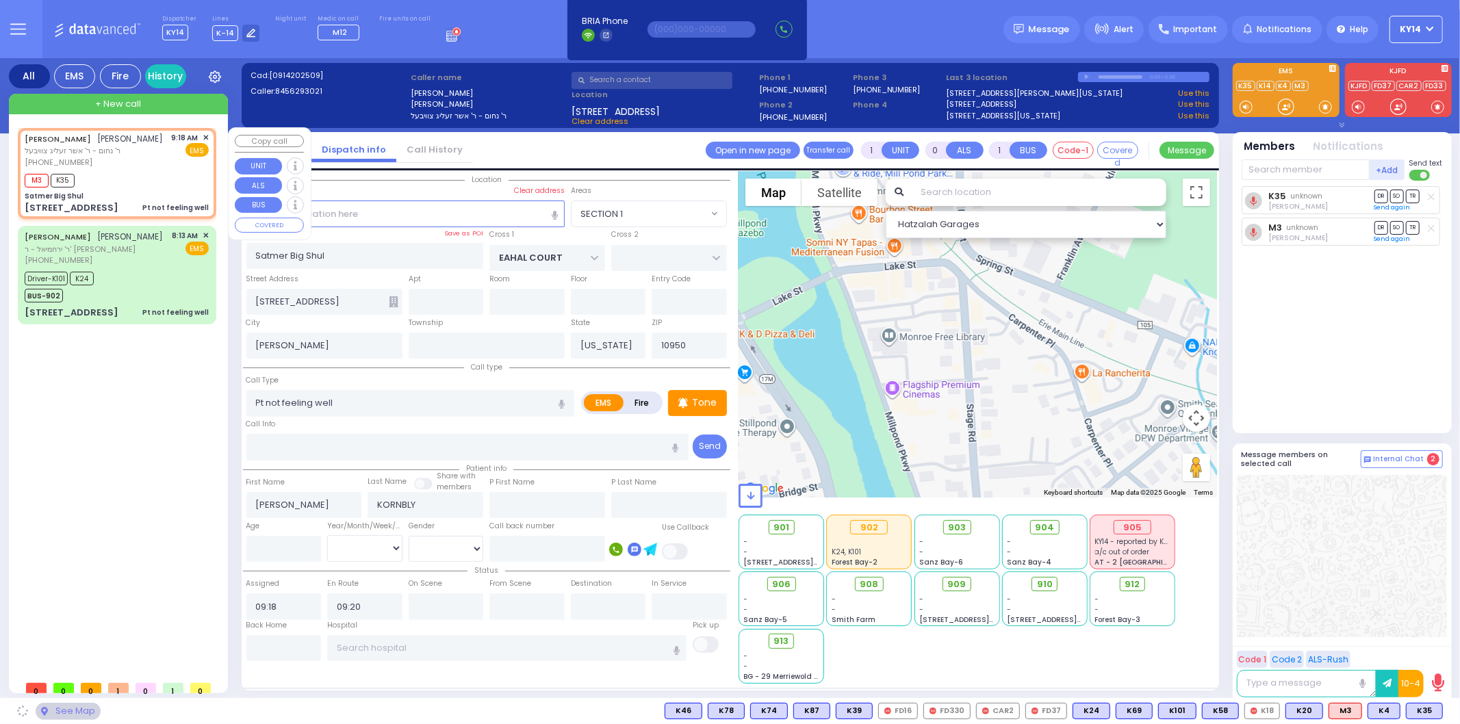
select select "SECTION 1"
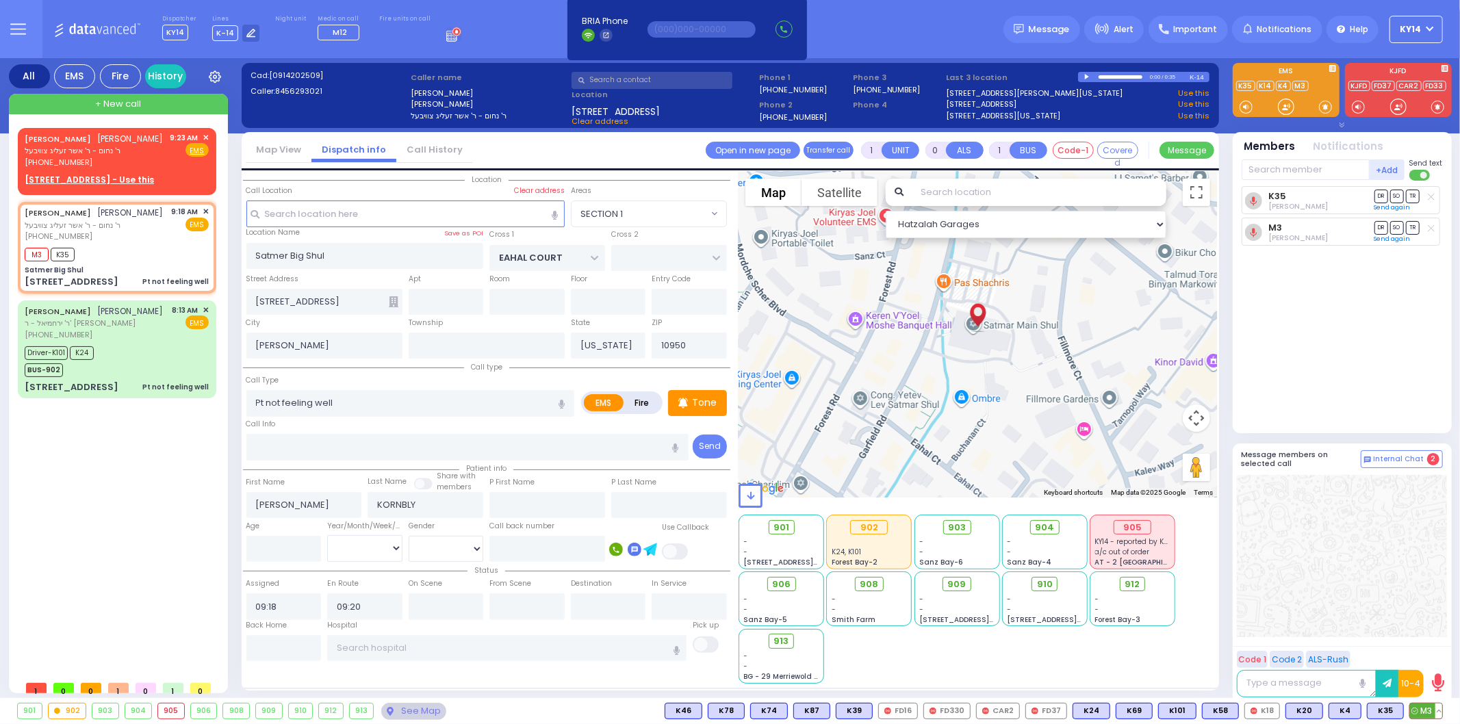
click at [1438, 713] on button at bounding box center [1438, 711] width 7 height 15
click at [1427, 653] on icon at bounding box center [1429, 650] width 14 height 14
click at [203, 135] on span "✕" at bounding box center [206, 138] width 6 height 12
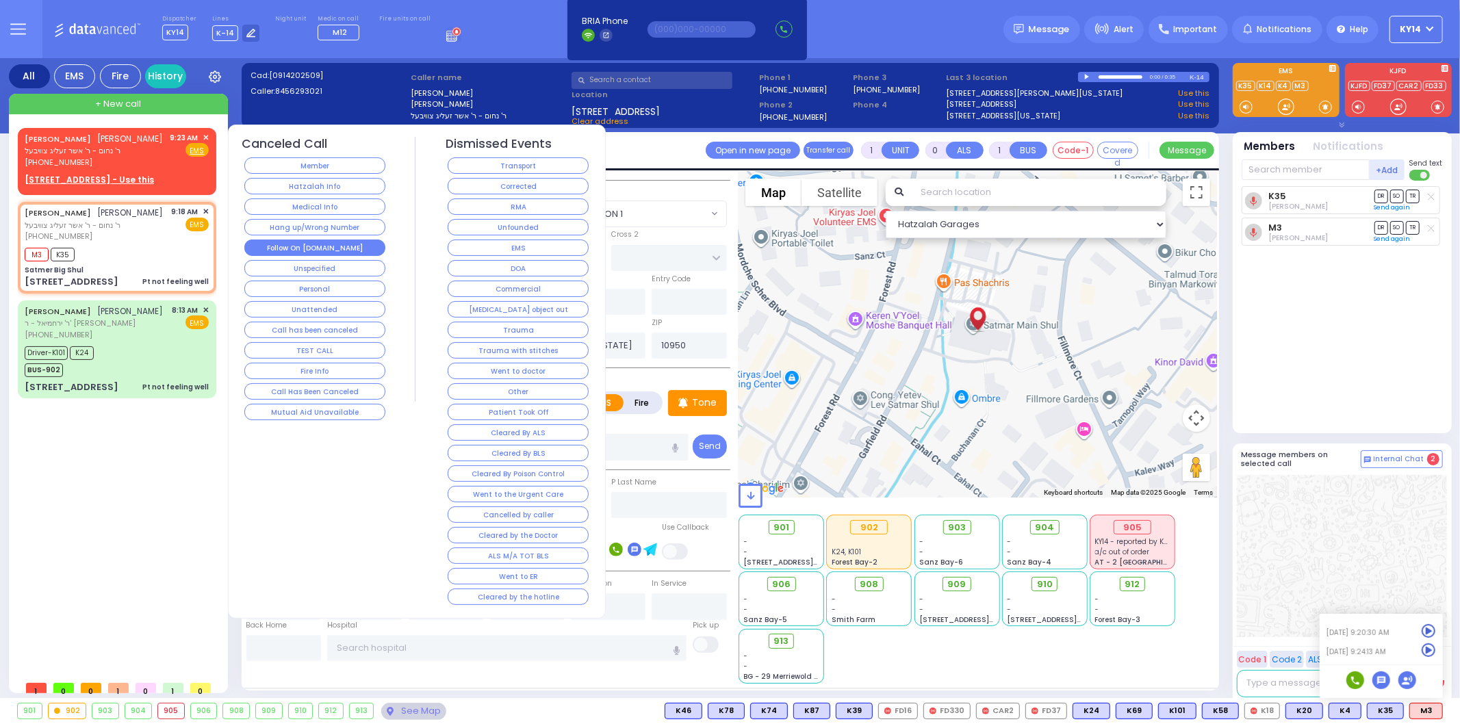
click at [353, 247] on button "Follow On [DOMAIN_NAME]" at bounding box center [314, 248] width 141 height 16
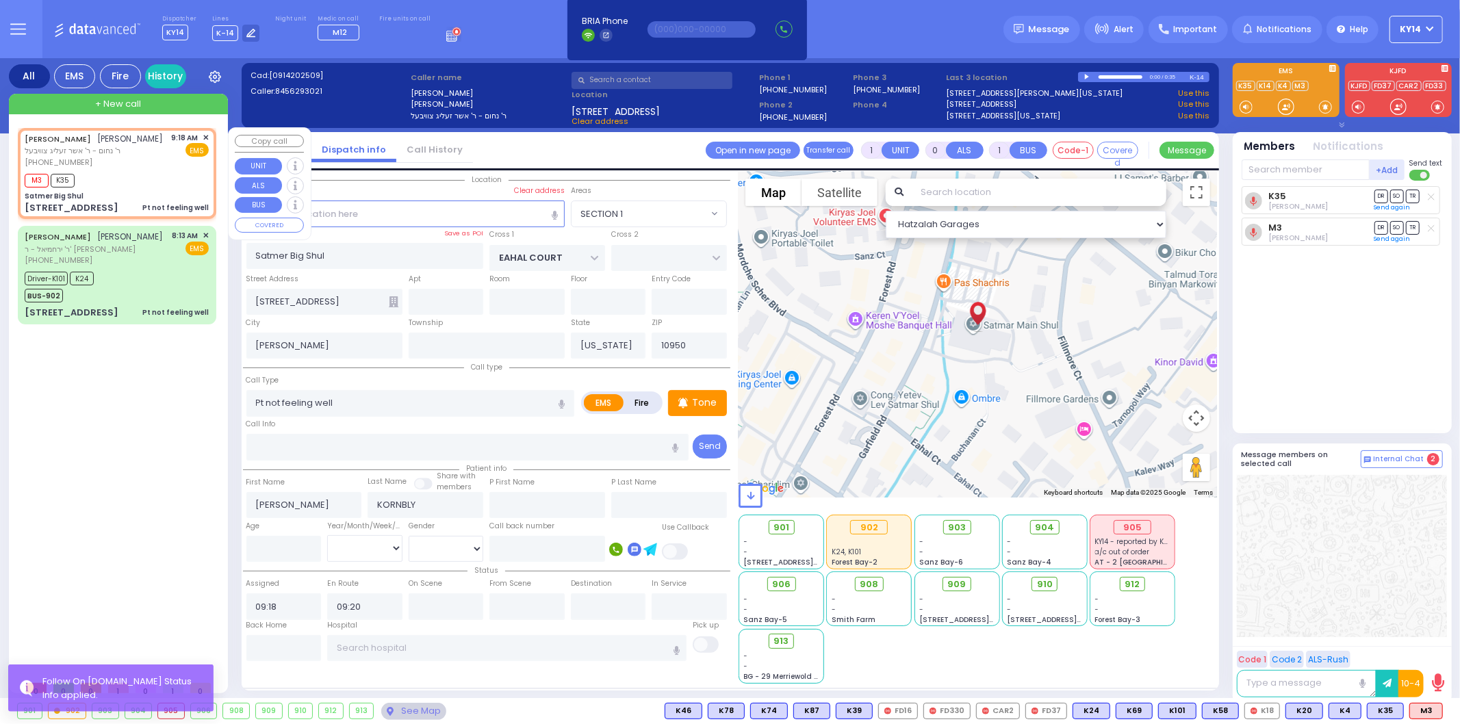
click at [119, 187] on div "M3 K35" at bounding box center [117, 178] width 184 height 17
select select
radio input "true"
select select
select select "Hatzalah Garages"
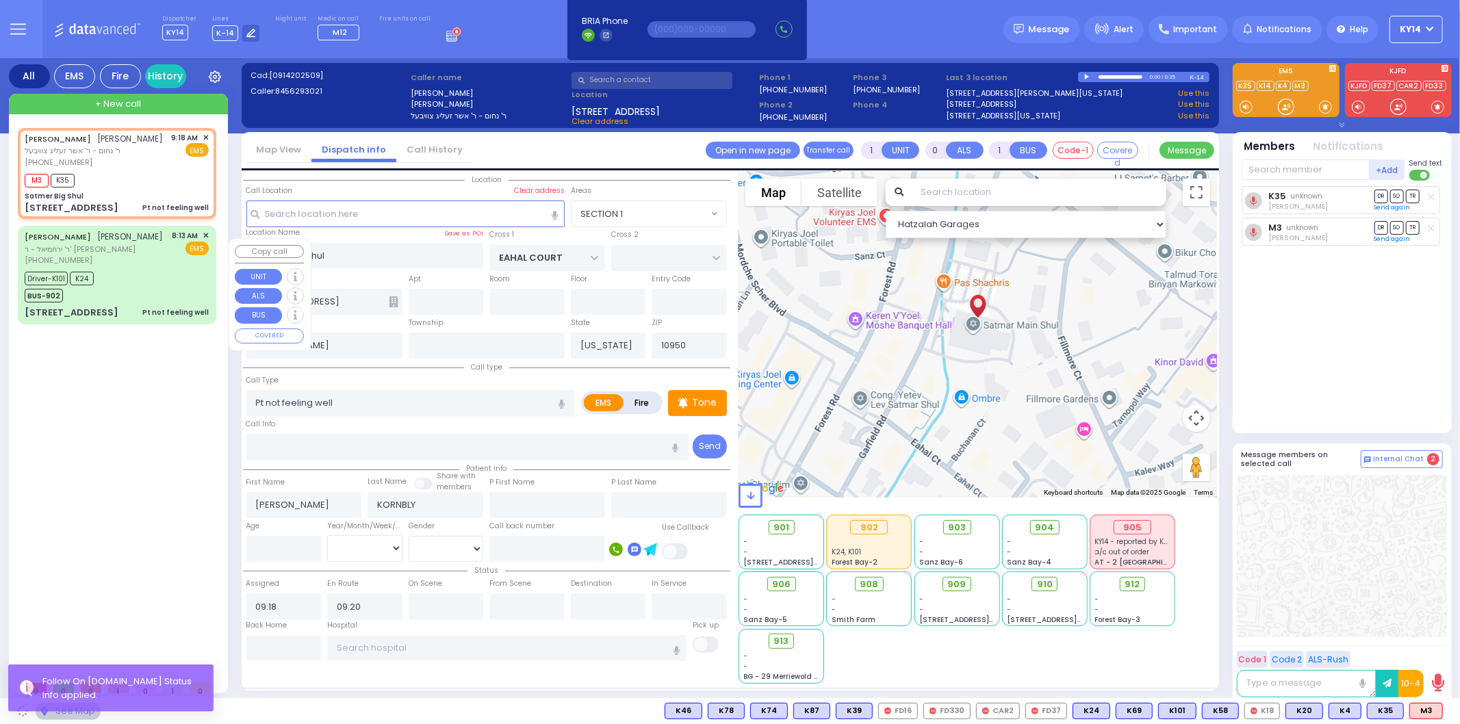
select select "SECTION 1"
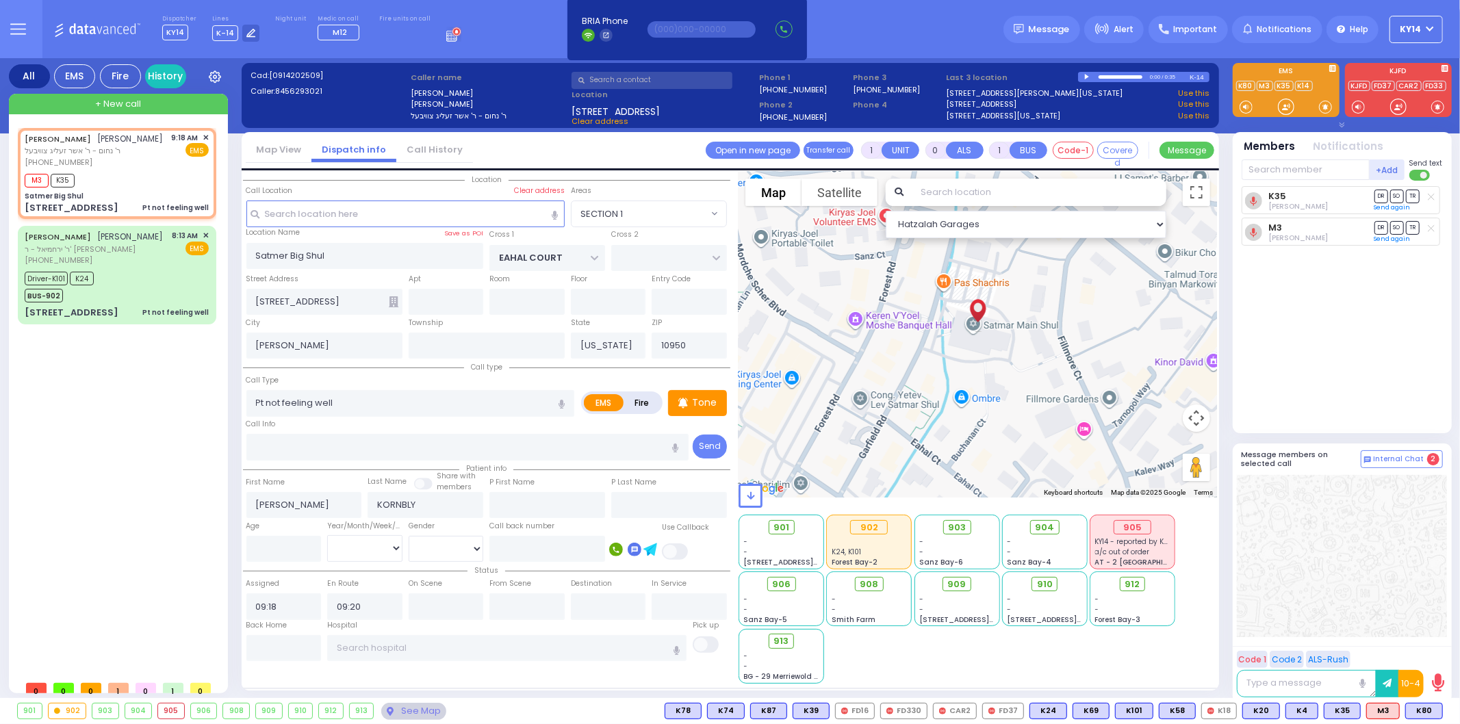
type input "6"
select select
radio input "true"
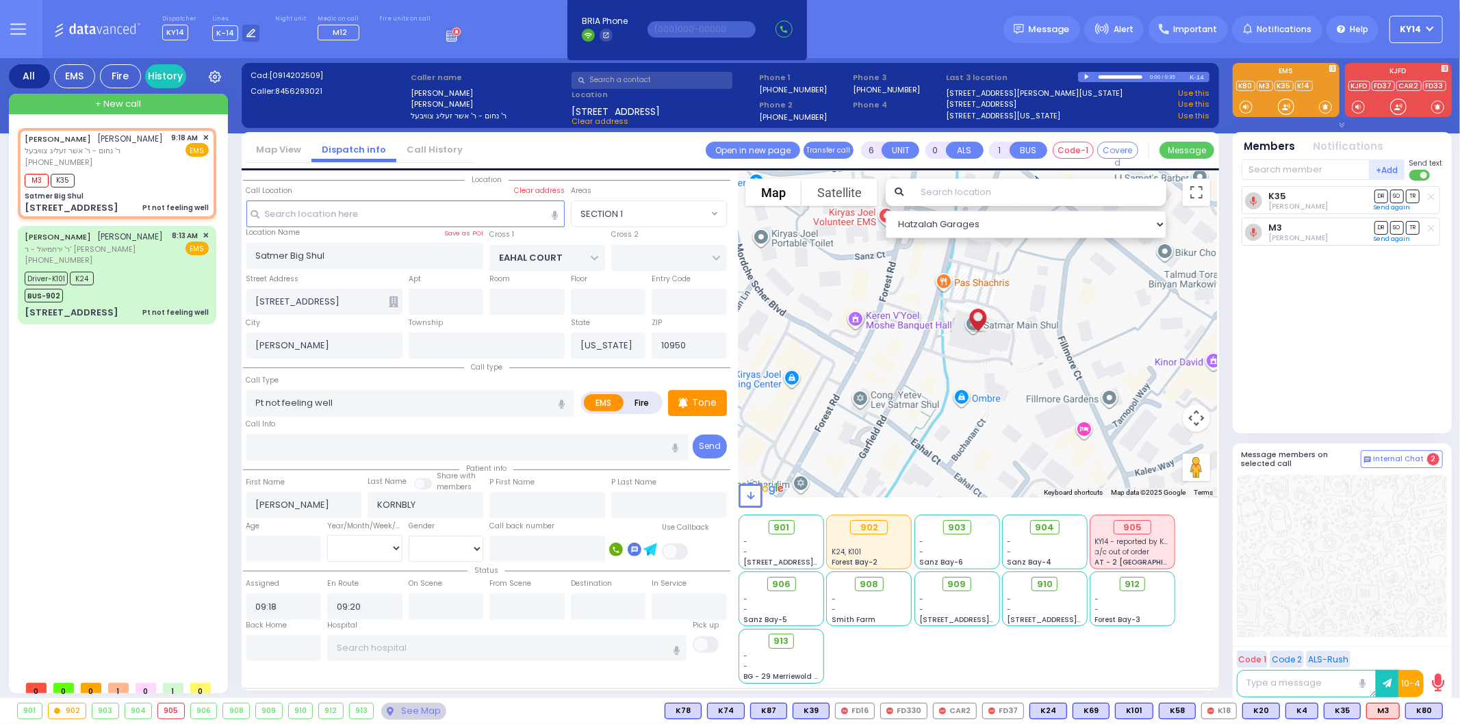
type input "Unknown"
select select "Year"
select select "Hatzalah Garages"
select select "SECTION 1"
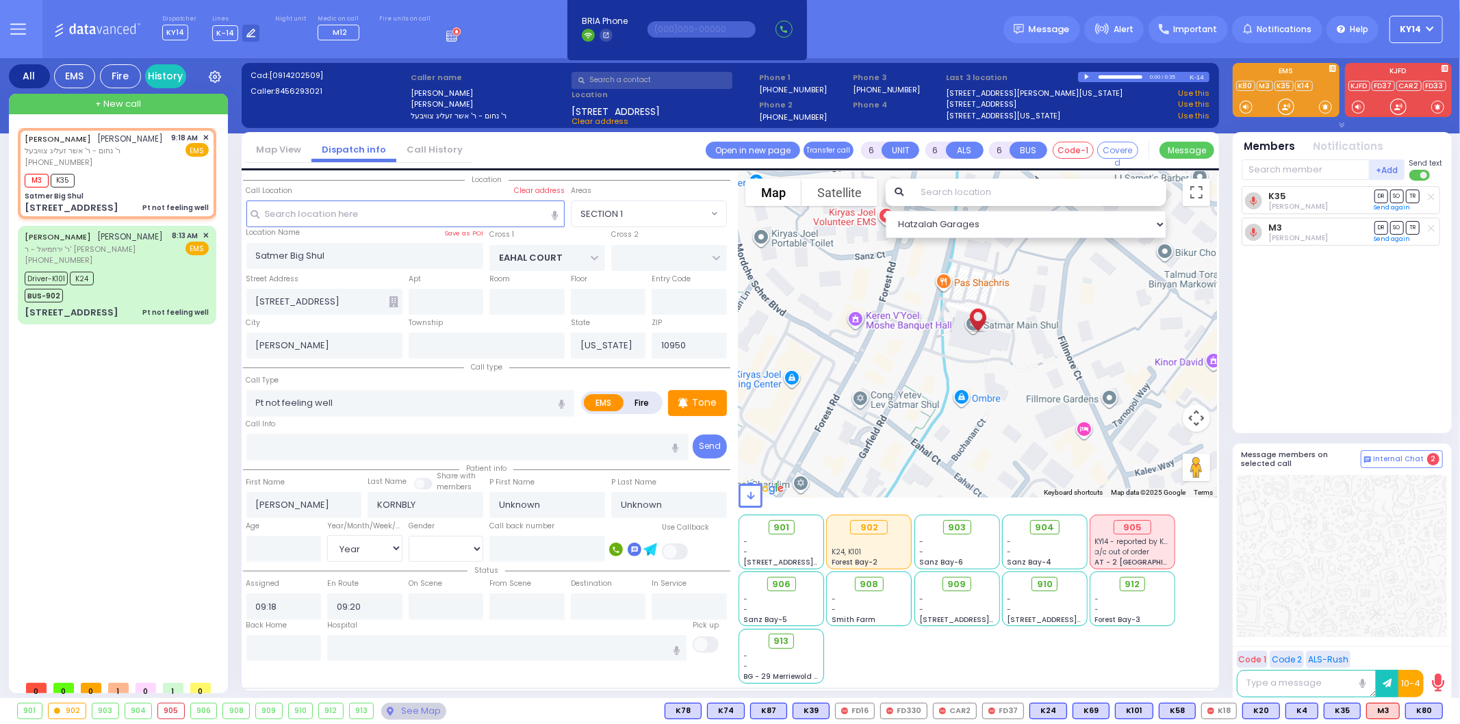
select select
radio input "true"
select select "Year"
select select "Hatzalah Garages"
select select "SECTION 1"
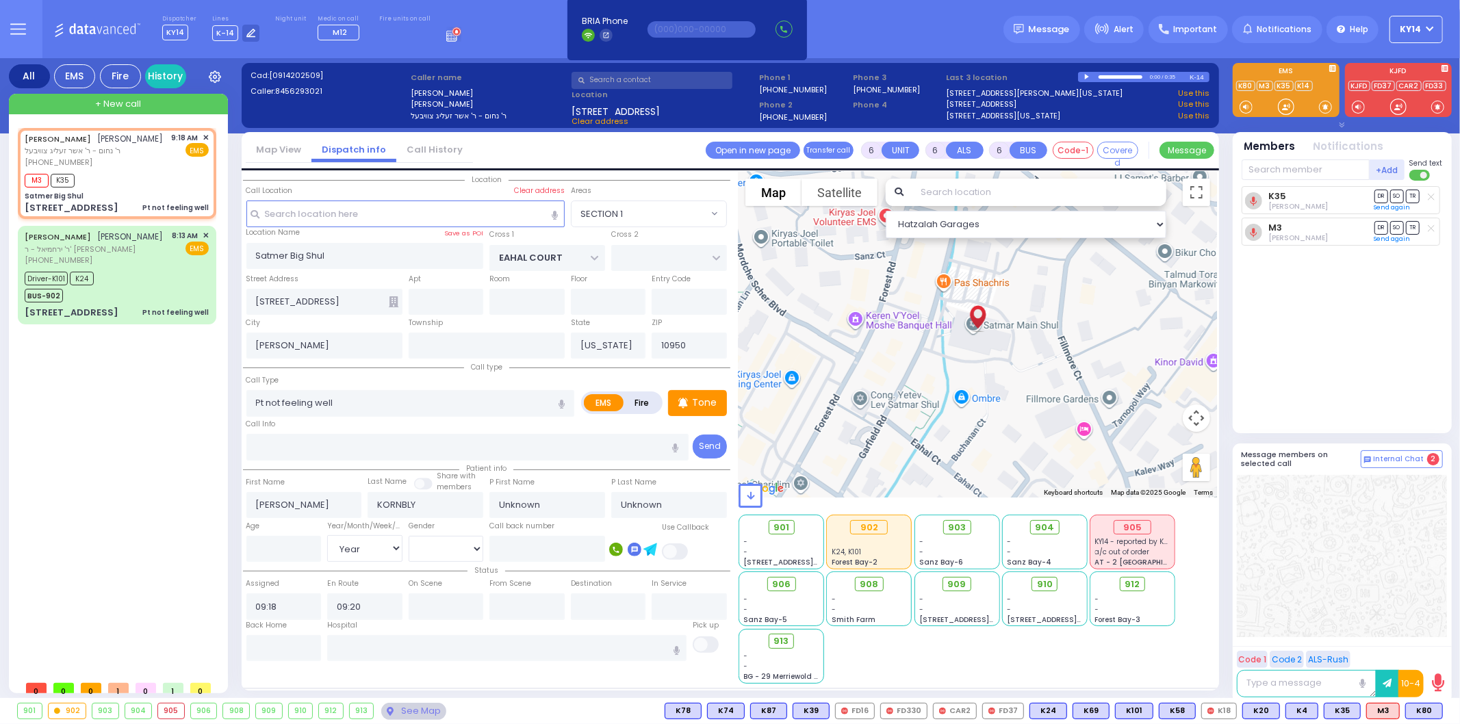
select select
radio input "true"
type input "[PERSON_NAME]"
type input "60"
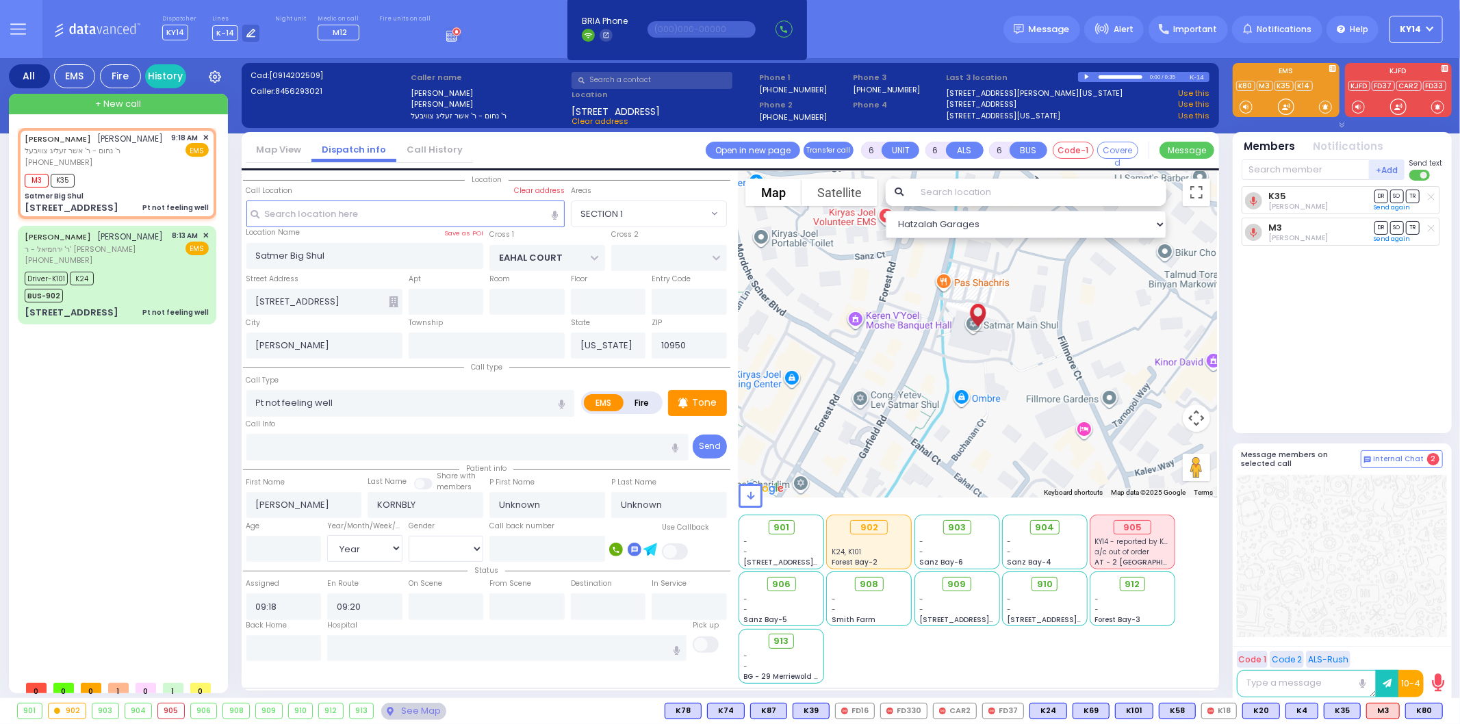
select select "Year"
select select "[DEMOGRAPHIC_DATA]"
select select "Hatzalah Garages"
select select "SECTION 1"
select select
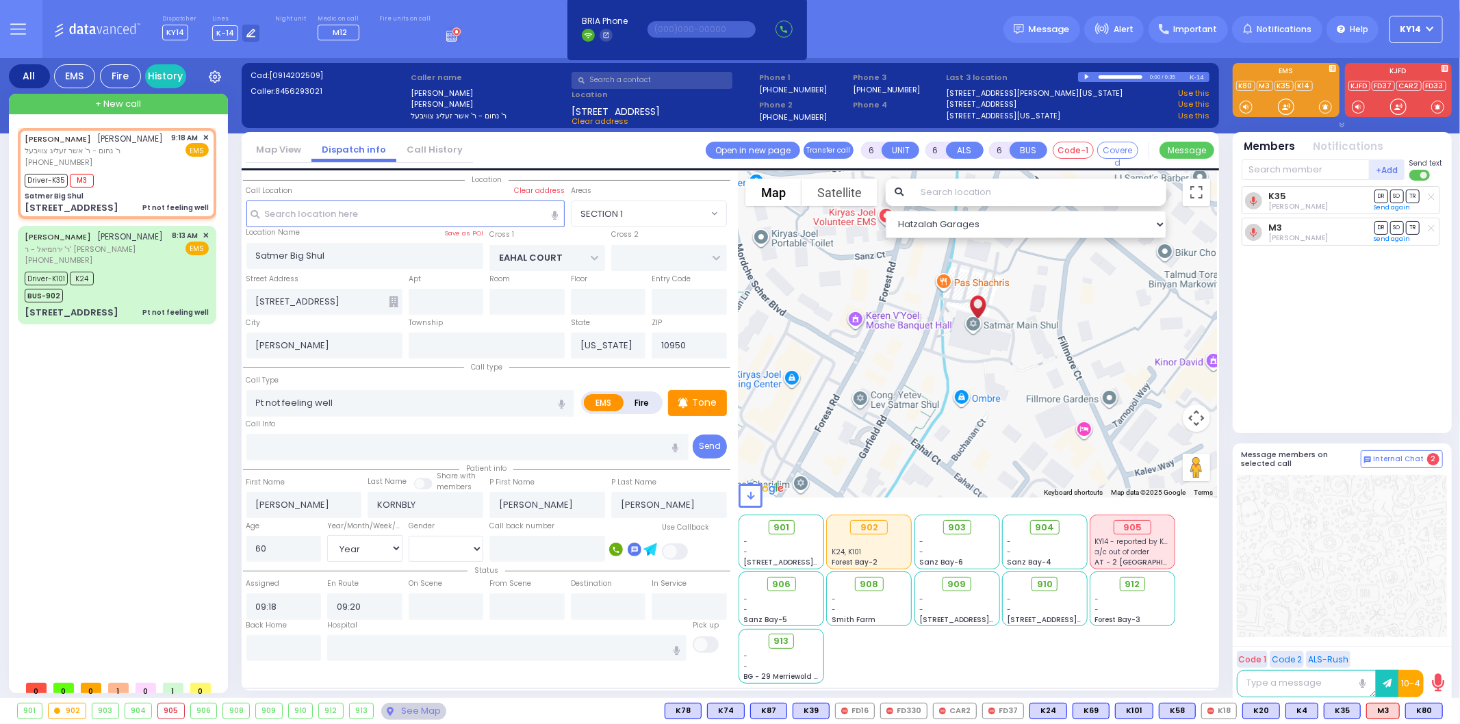
radio input "true"
select select "Year"
select select "[DEMOGRAPHIC_DATA]"
select select "SECTION 1"
select select "Hatzalah Garages"
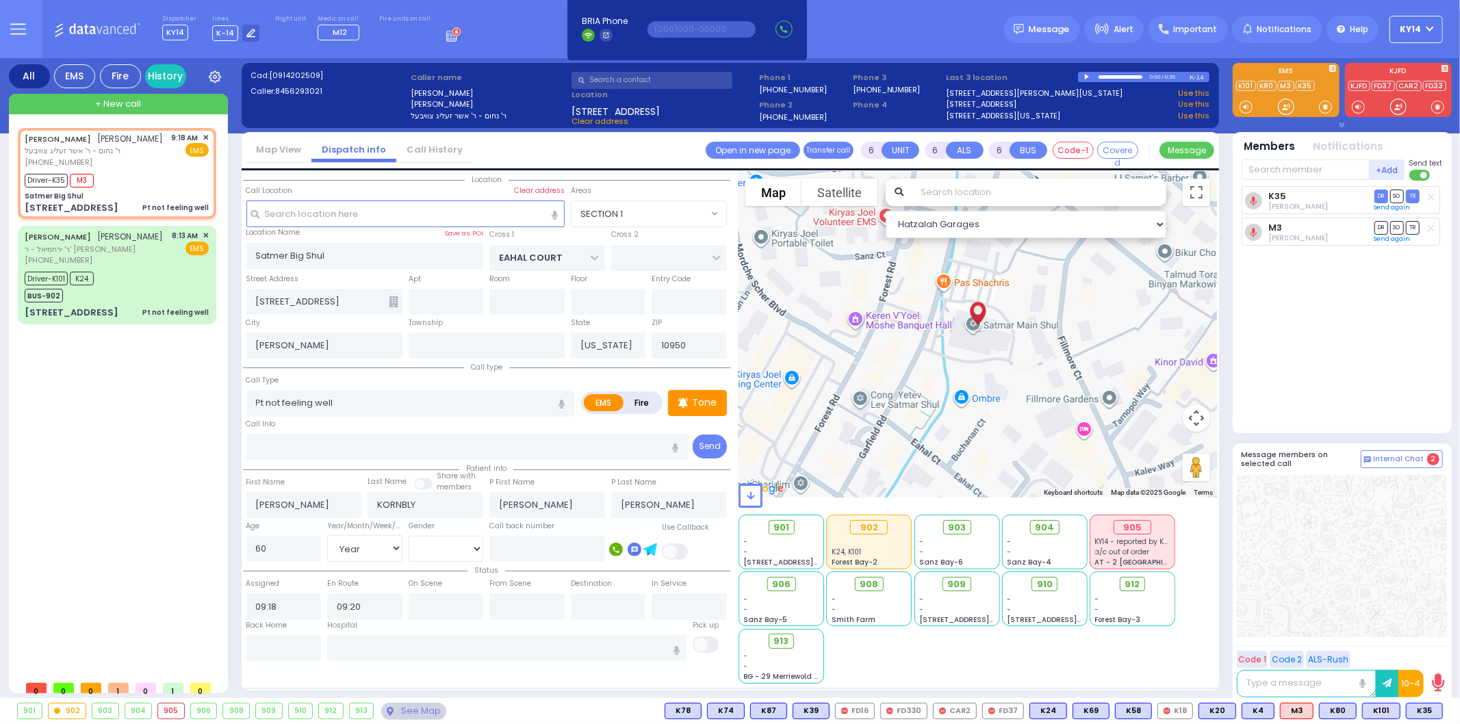
select select
radio input "true"
select select "Year"
select select "[DEMOGRAPHIC_DATA]"
select select "Hatzalah Garages"
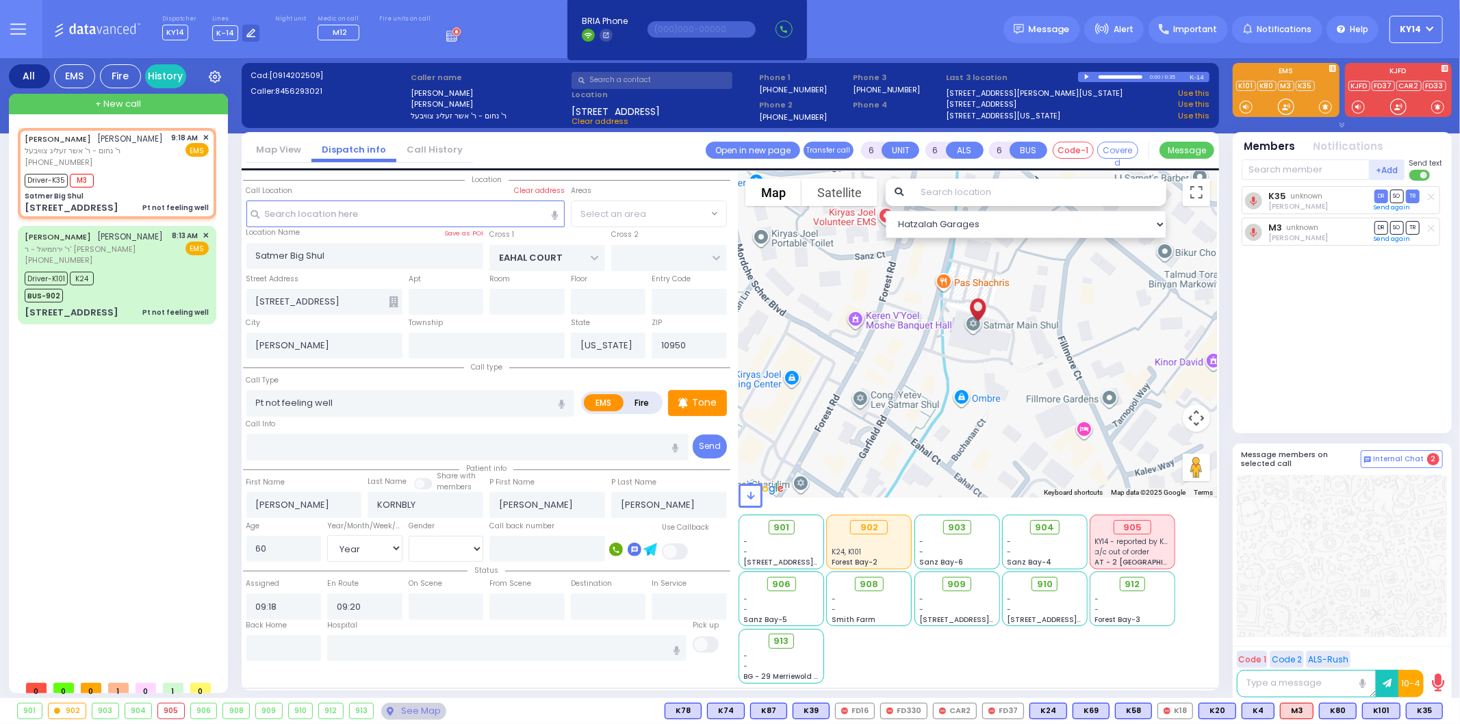
select select "SECTION 1"
select select
radio input "true"
select select "Year"
select select "[DEMOGRAPHIC_DATA]"
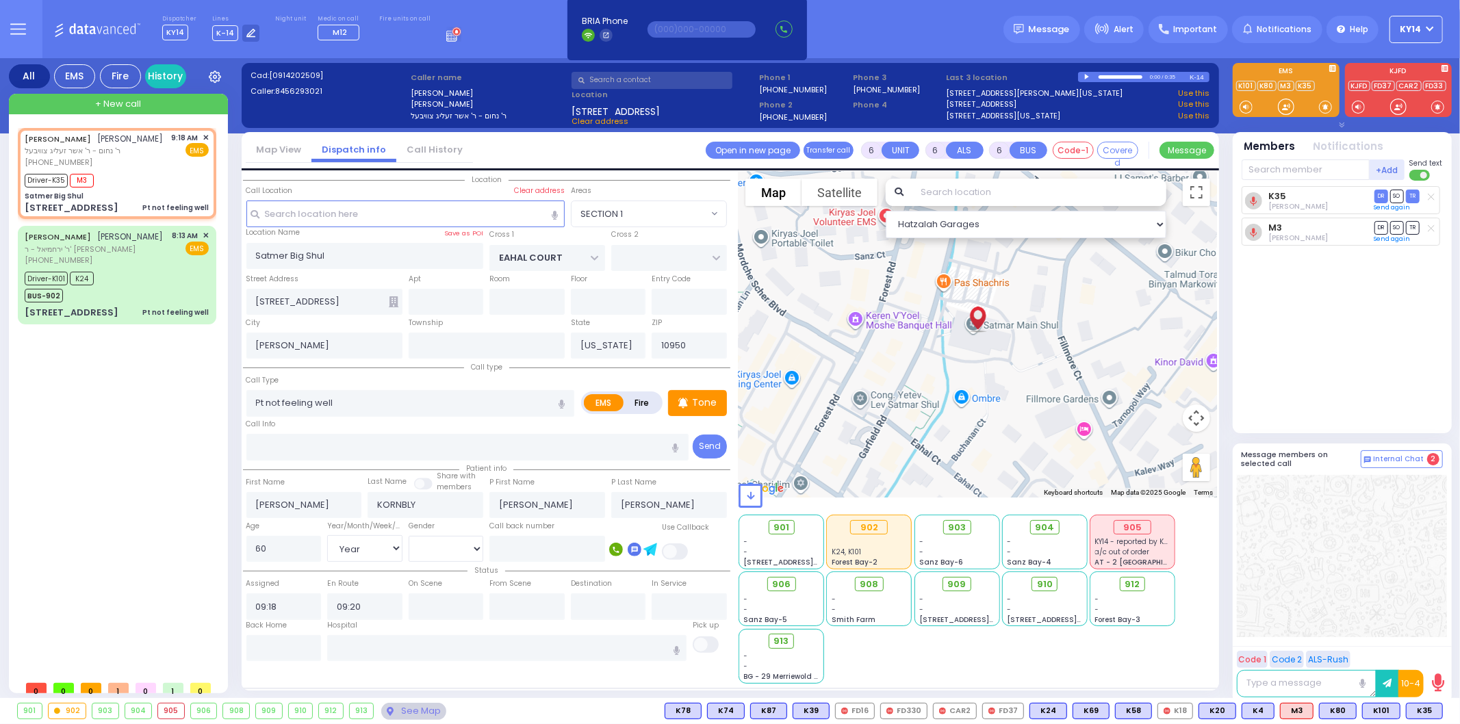
select select "Hatzalah Garages"
select select "SECTION 1"
select select
radio input "true"
select select "Year"
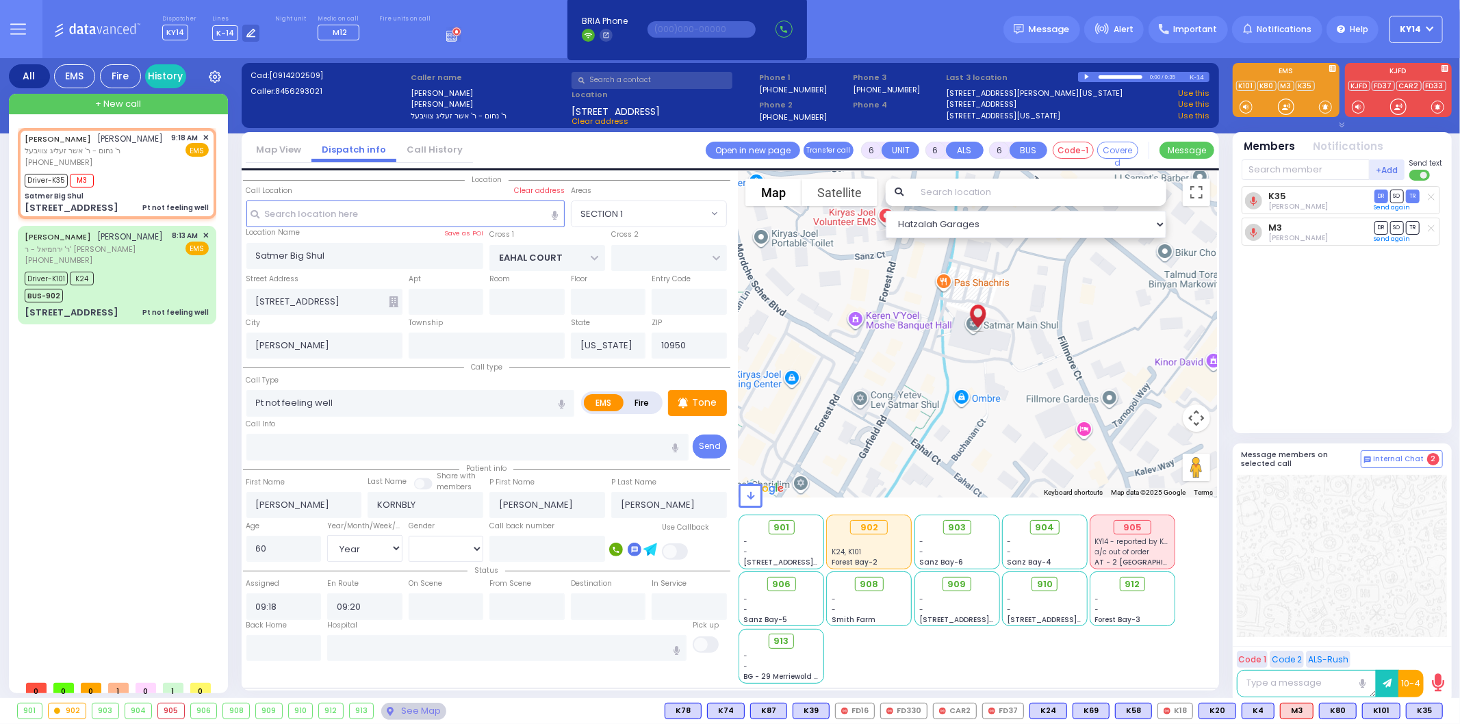
select select "[DEMOGRAPHIC_DATA]"
select select "Hatzalah Garages"
select select "SECTION 1"
select select
radio input "true"
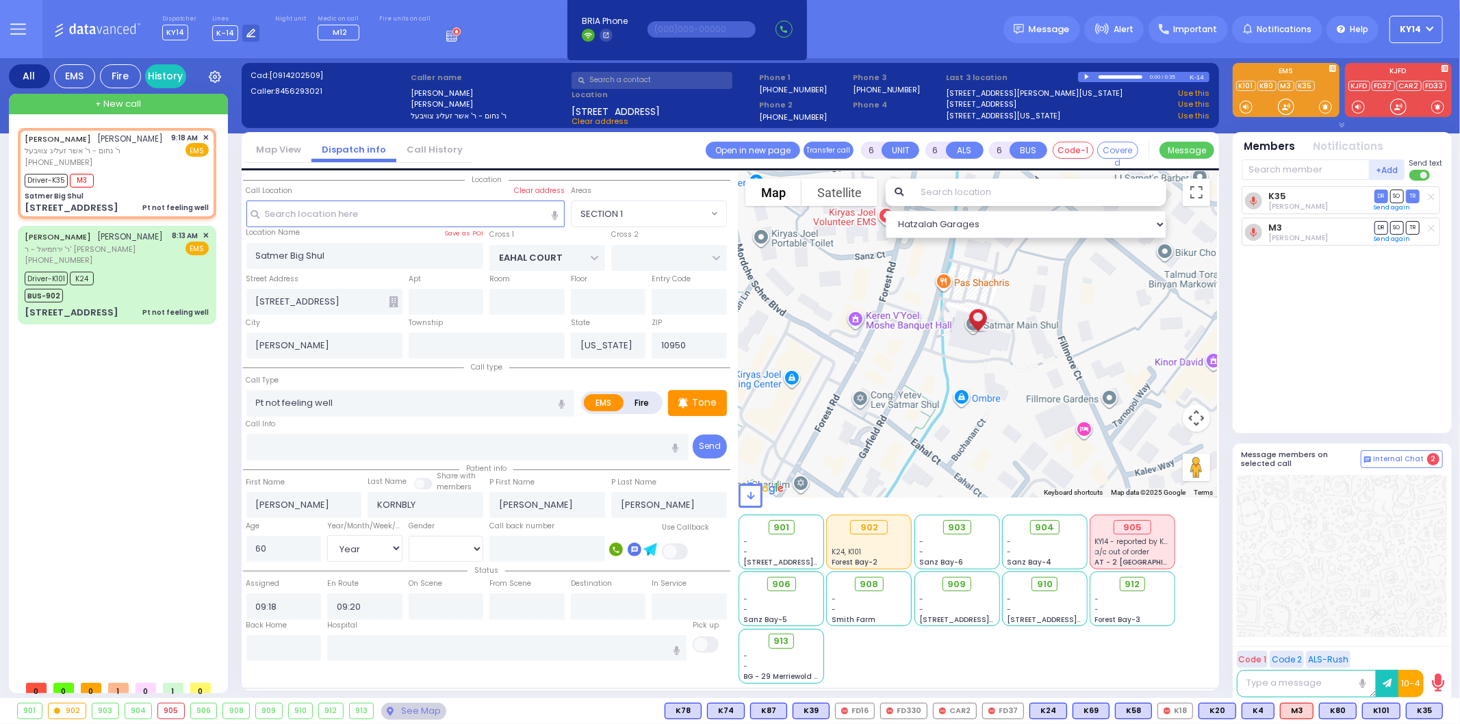
select select "Year"
select select "[DEMOGRAPHIC_DATA]"
select select "Hatzalah Garages"
select select "SECTION 1"
select select
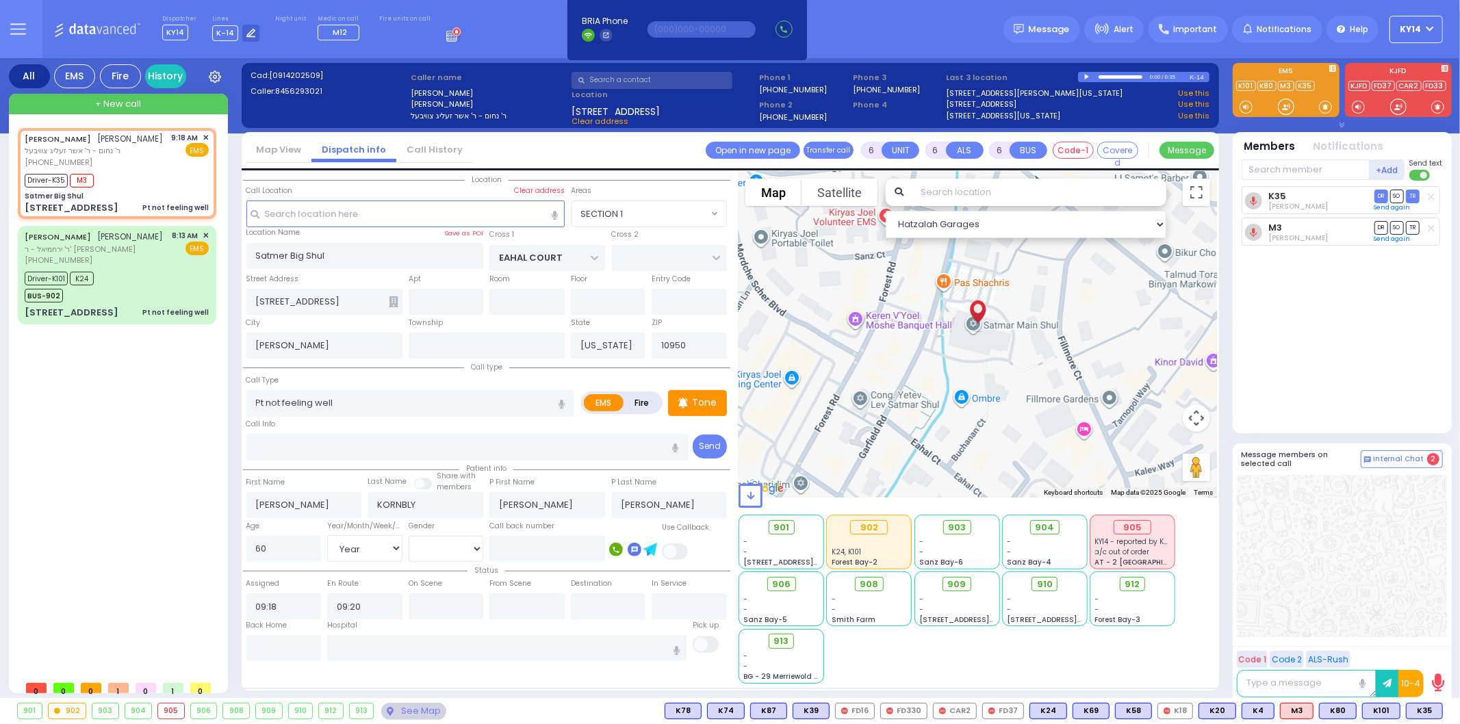
radio input "true"
select select "Year"
select select "[DEMOGRAPHIC_DATA]"
type input "09:25"
type input "09:55"
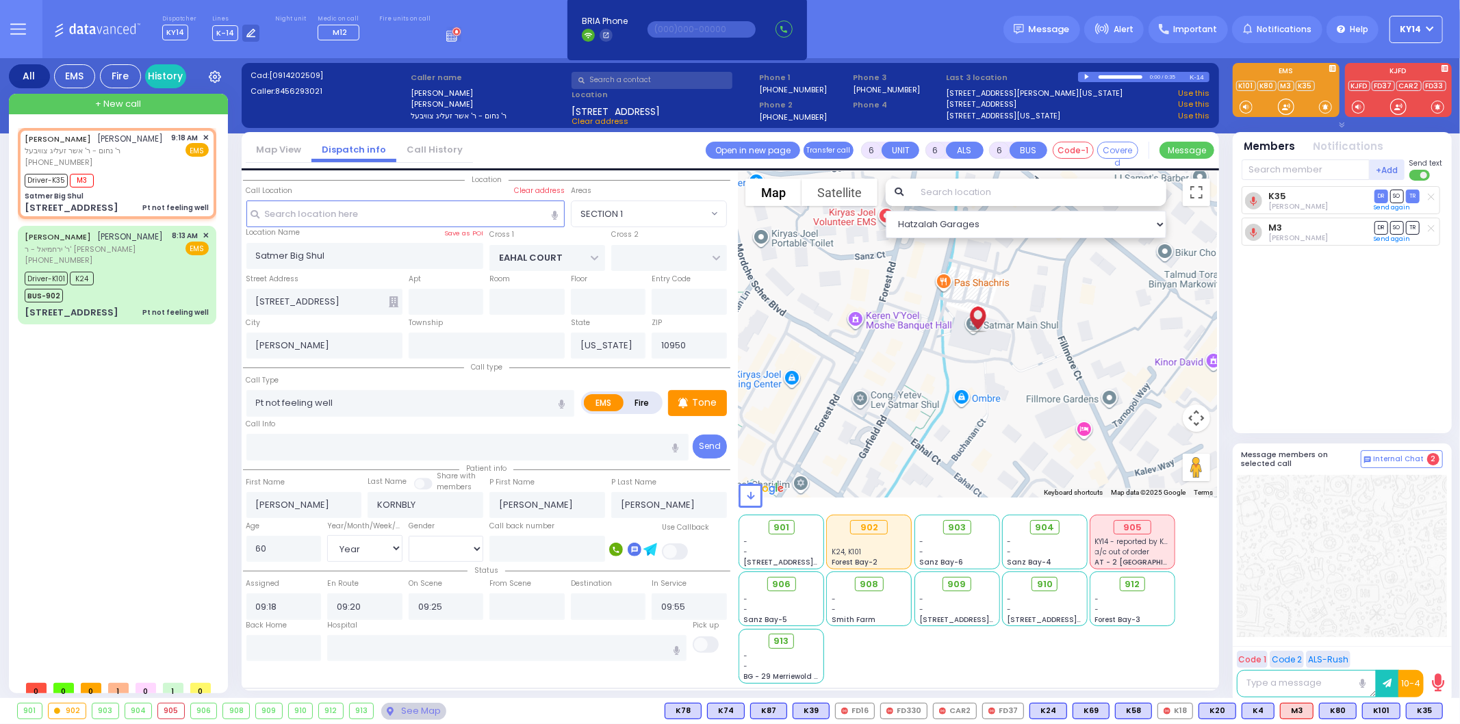
select select "Hatzalah Garages"
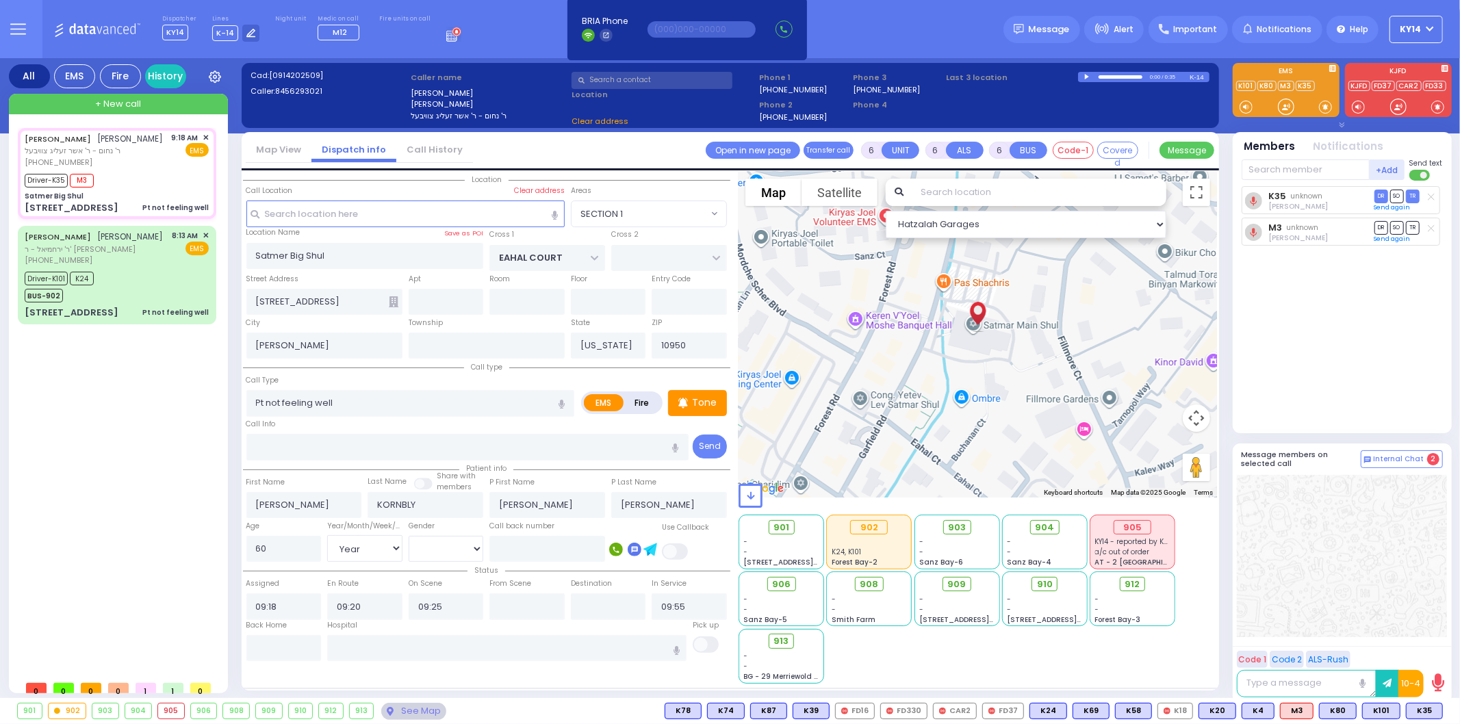
select select
radio input "true"
select select "Year"
select select "[DEMOGRAPHIC_DATA]"
select select "Hatzalah Garages"
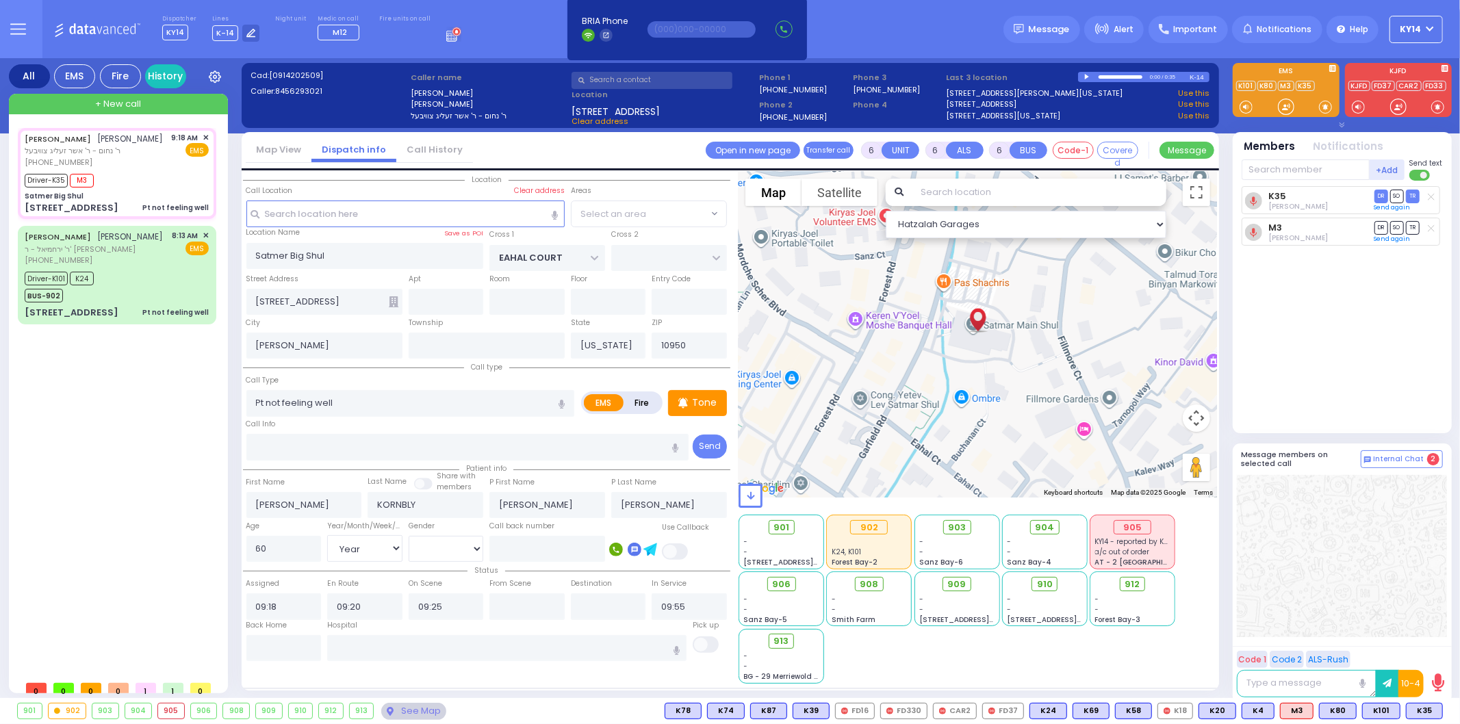
select select "SECTION 1"
select select
radio input "true"
select select "Year"
select select "[DEMOGRAPHIC_DATA]"
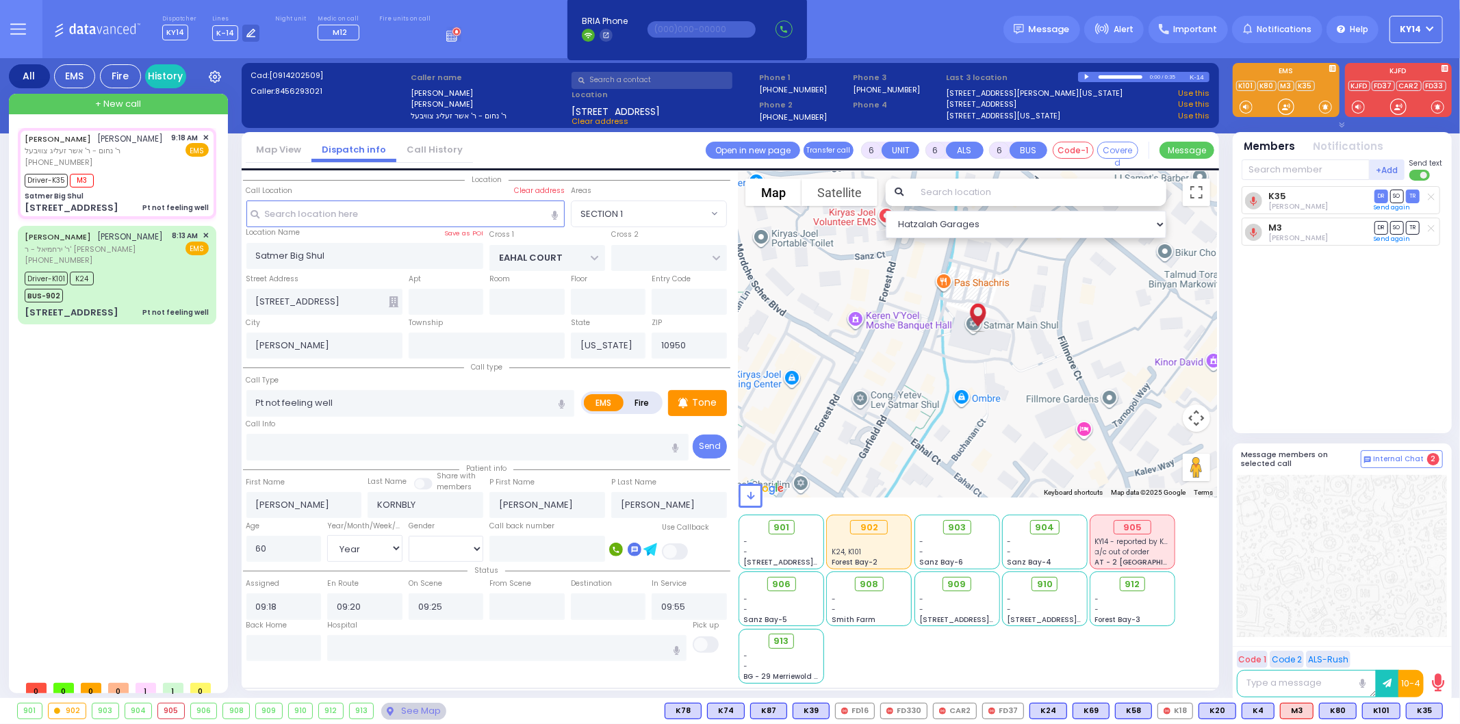
select select "Hatzalah Garages"
select select "SECTION 1"
select select
radio input "true"
select select "Year"
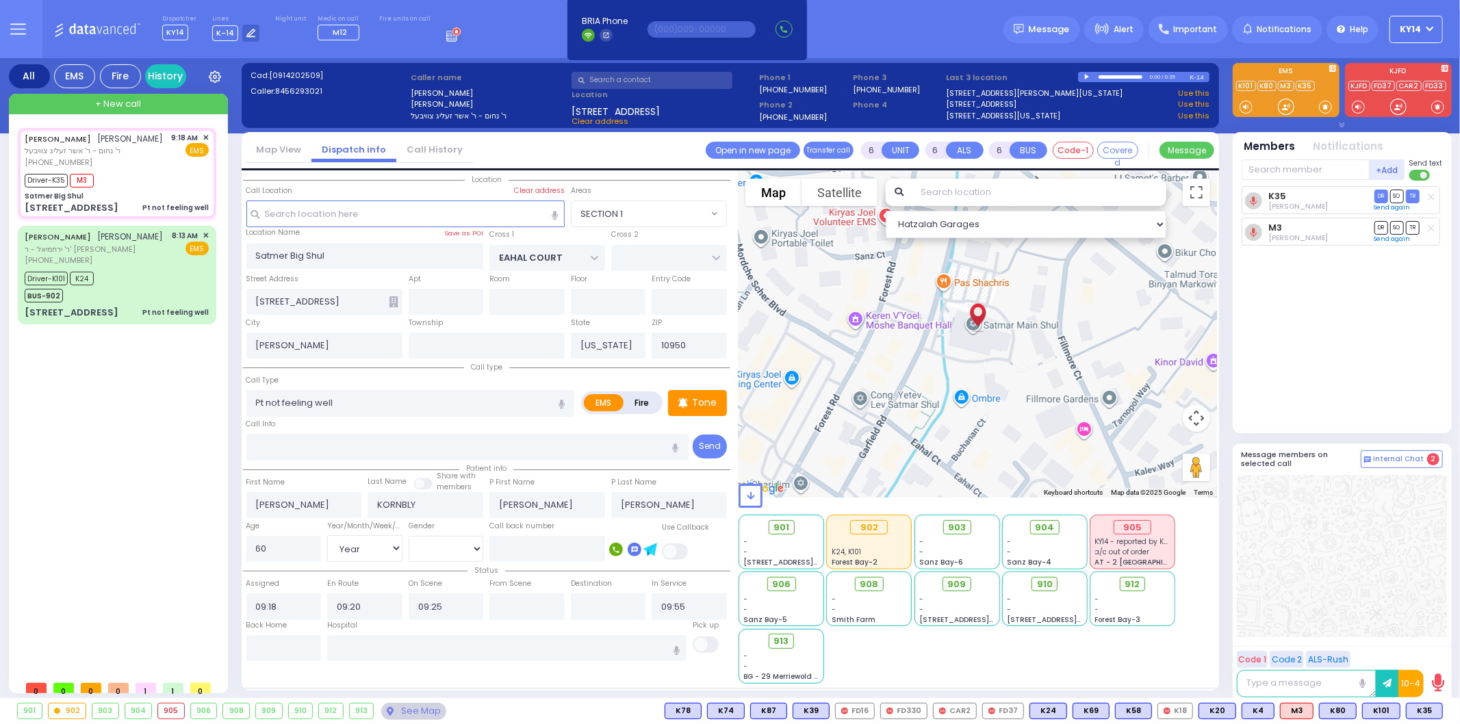
select select "[DEMOGRAPHIC_DATA]"
select select "Hatzalah Garages"
select select "SECTION 1"
select select
radio input "true"
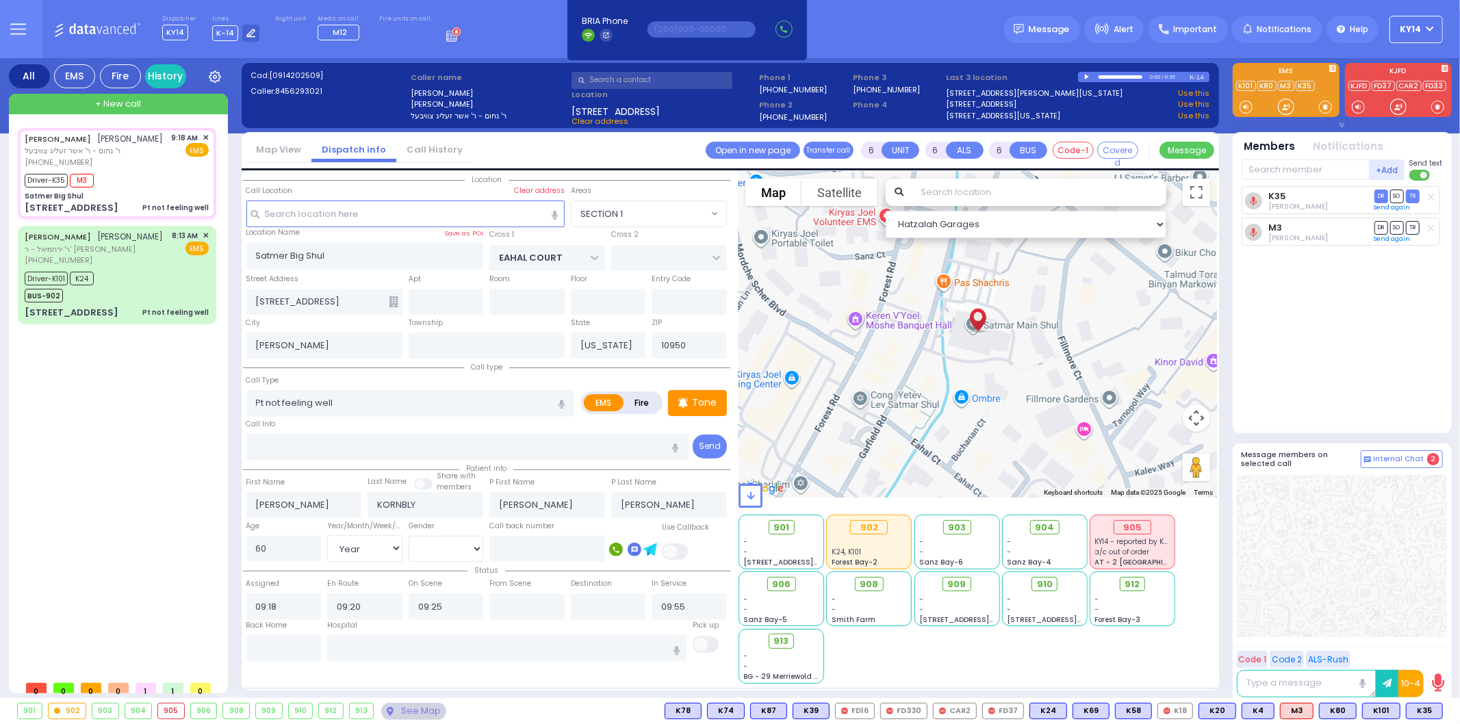
select select "Year"
